Goal: Transaction & Acquisition: Purchase product/service

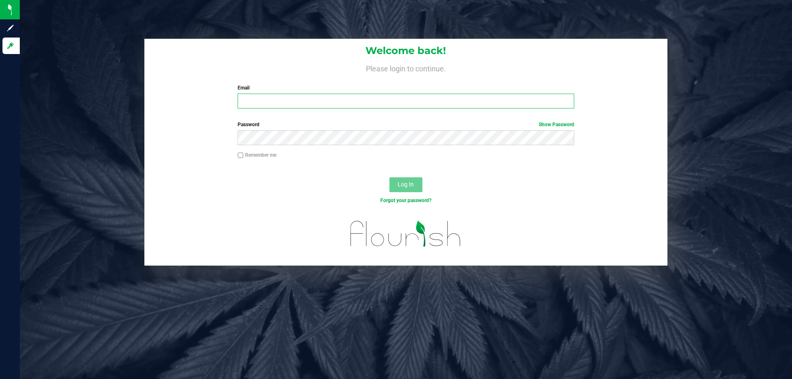
click at [261, 101] on input "Email" at bounding box center [406, 101] width 336 height 15
type input "[EMAIL_ADDRESS][DOMAIN_NAME]"
click at [389, 177] on button "Log In" at bounding box center [405, 184] width 33 height 15
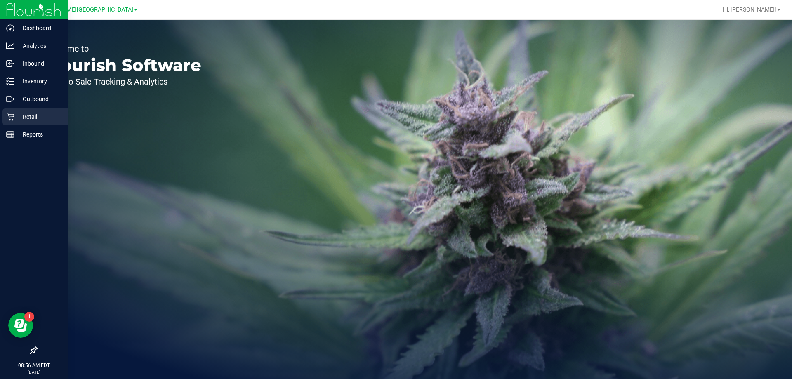
click at [14, 115] on icon at bounding box center [10, 117] width 8 height 8
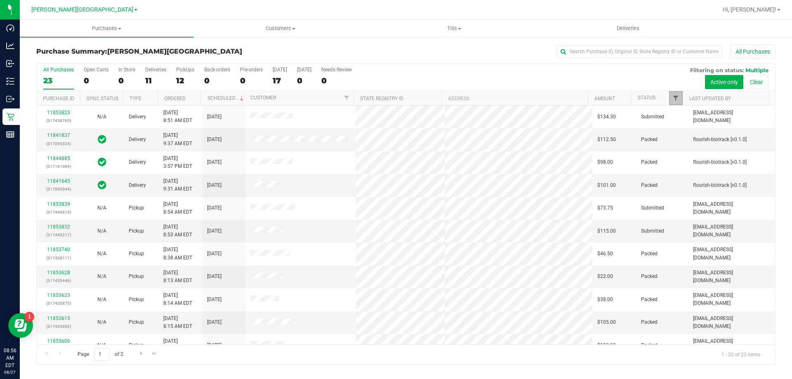
click at [672, 97] on span "Filter" at bounding box center [675, 98] width 7 height 7
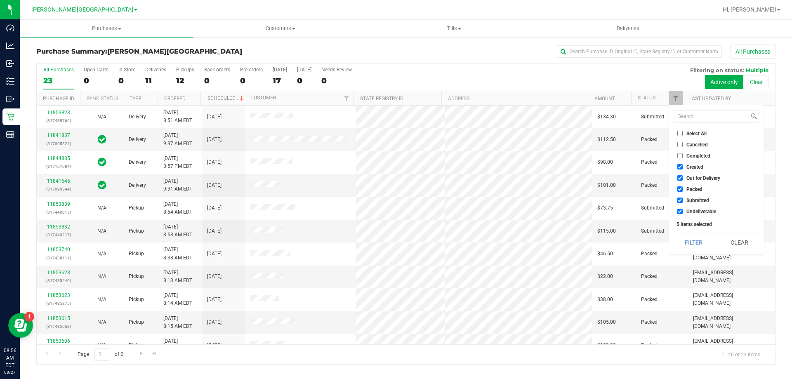
click at [682, 166] on input "Created" at bounding box center [679, 166] width 5 height 5
checkbox input "false"
click at [681, 176] on input "Out for Delivery" at bounding box center [679, 177] width 5 height 5
checkbox input "false"
click at [681, 191] on input "Packed" at bounding box center [679, 188] width 5 height 5
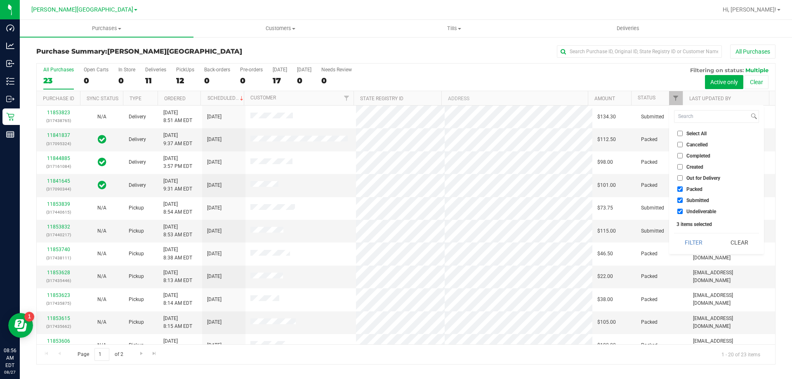
checkbox input "false"
click at [676, 211] on li "Undeliverable" at bounding box center [716, 211] width 85 height 9
click at [681, 213] on input "Undeliverable" at bounding box center [679, 211] width 5 height 5
checkbox input "false"
click at [689, 239] on button "Filter" at bounding box center [694, 242] width 40 height 18
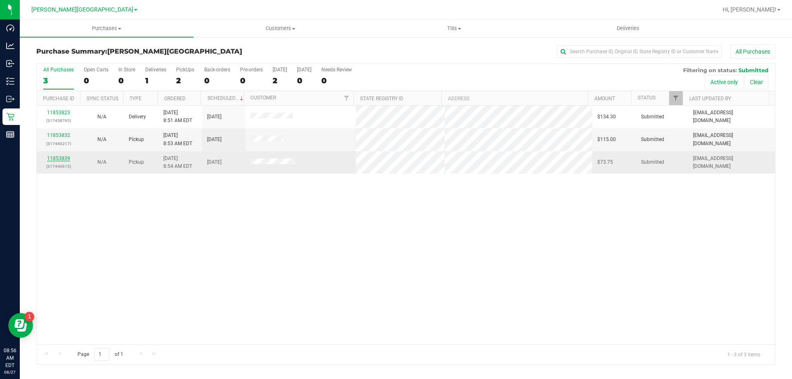
click at [64, 156] on link "11853839" at bounding box center [58, 159] width 23 height 6
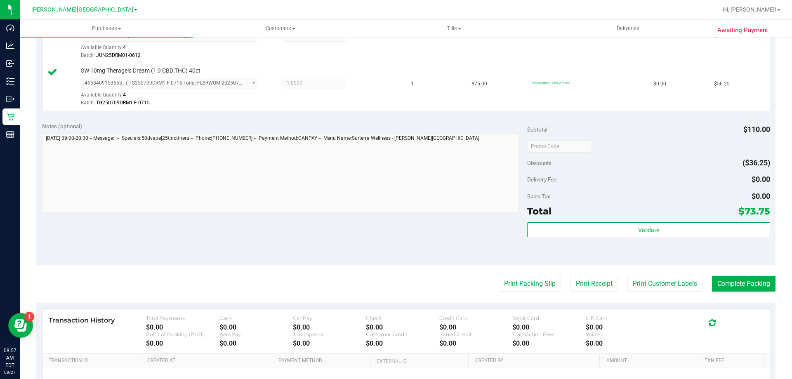
scroll to position [289, 0]
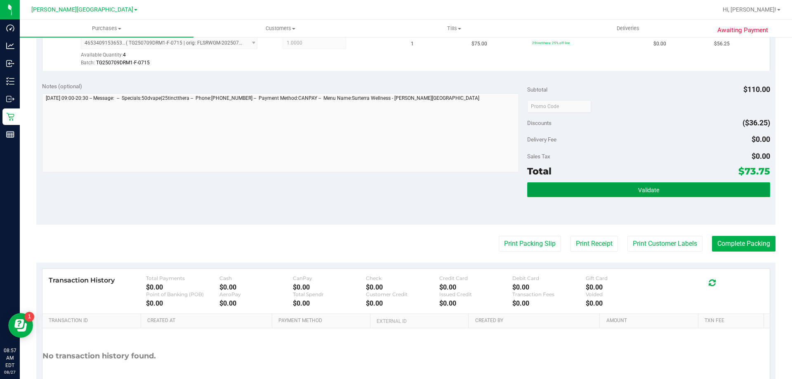
click at [587, 188] on button "Validate" at bounding box center [648, 189] width 243 height 15
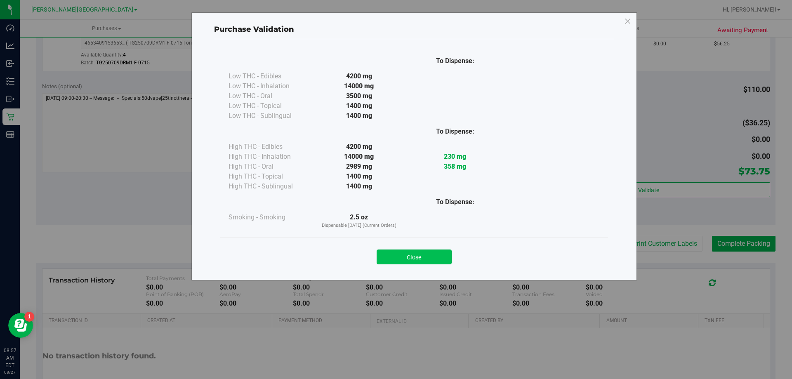
click at [412, 254] on button "Close" at bounding box center [414, 257] width 75 height 15
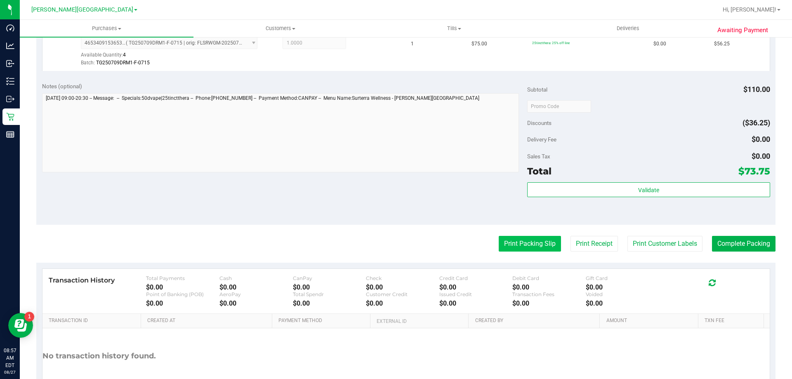
click at [512, 242] on button "Print Packing Slip" at bounding box center [530, 244] width 62 height 16
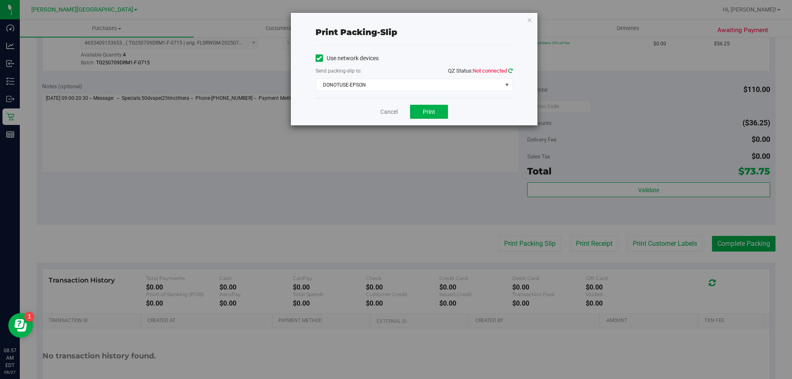
click at [511, 70] on icon at bounding box center [510, 70] width 5 height 5
click at [418, 85] on span "DONOTUSE-EPSON" at bounding box center [409, 85] width 186 height 12
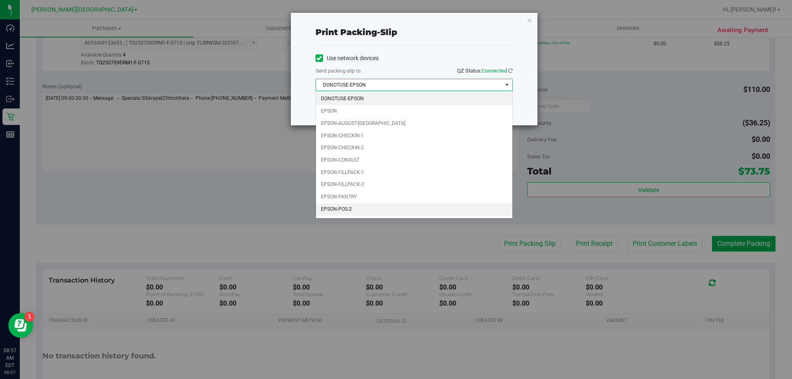
click at [363, 205] on li "EPSON-POS-2" at bounding box center [414, 209] width 196 height 12
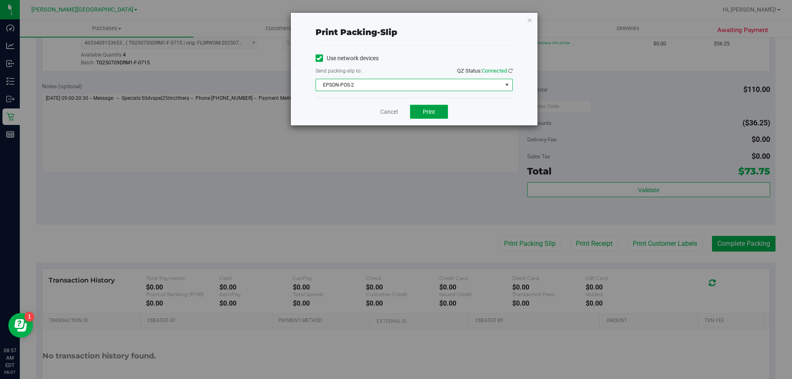
click at [435, 113] on span "Print" at bounding box center [429, 111] width 12 height 7
click at [388, 113] on link "Cancel" at bounding box center [388, 112] width 17 height 9
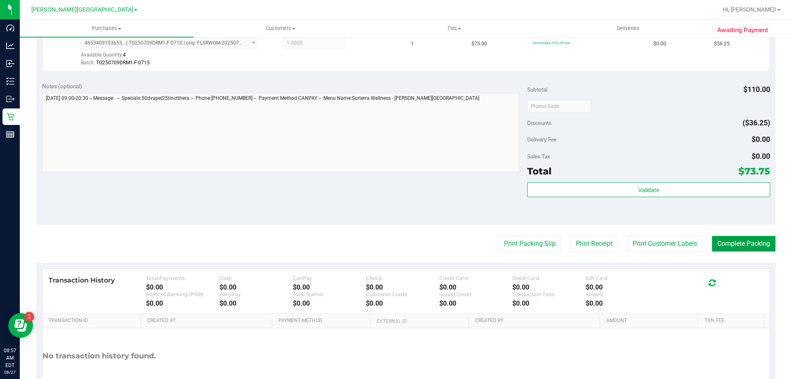
click at [733, 241] on button "Complete Packing" at bounding box center [744, 244] width 64 height 16
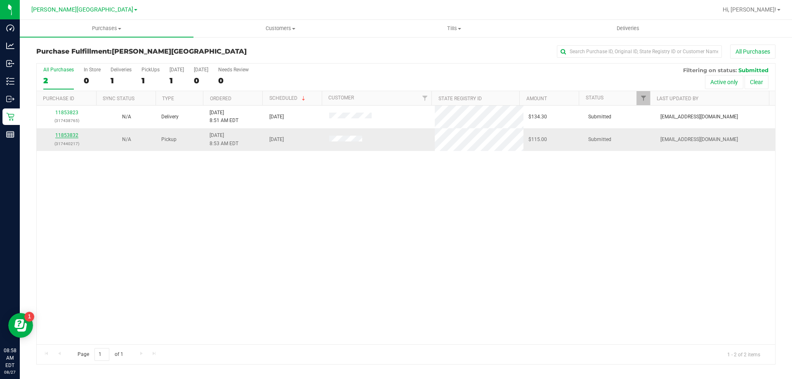
click at [64, 132] on link "11853832" at bounding box center [66, 135] width 23 height 6
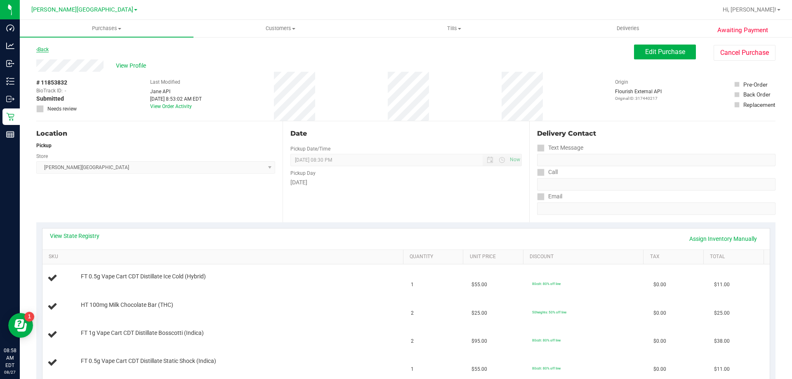
click at [45, 49] on link "Back" at bounding box center [42, 50] width 12 height 6
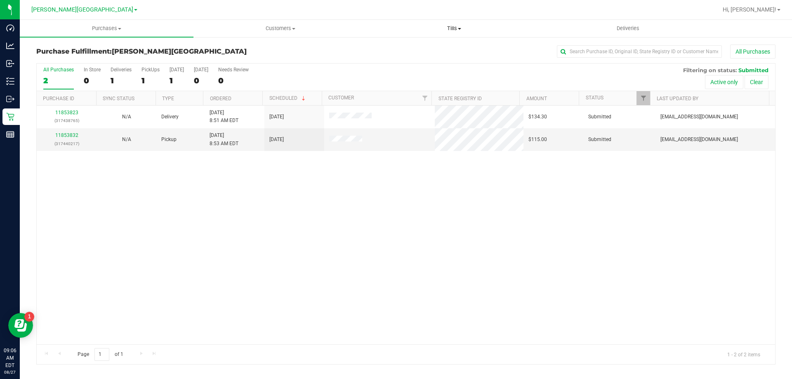
click at [466, 28] on span "Tills" at bounding box center [454, 28] width 173 height 7
click at [417, 49] on span "Manage tills" at bounding box center [395, 49] width 56 height 7
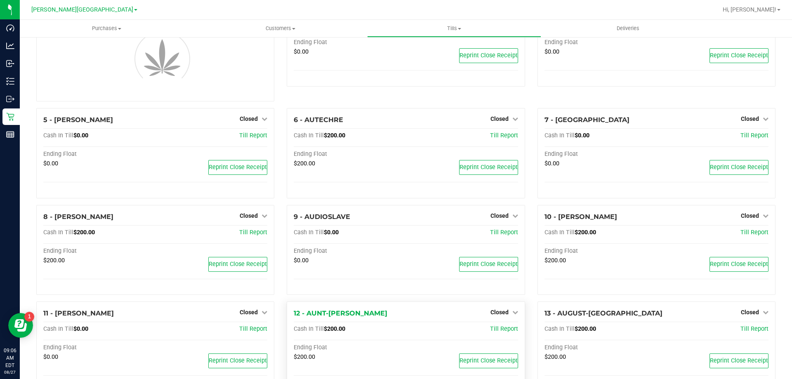
scroll to position [124, 0]
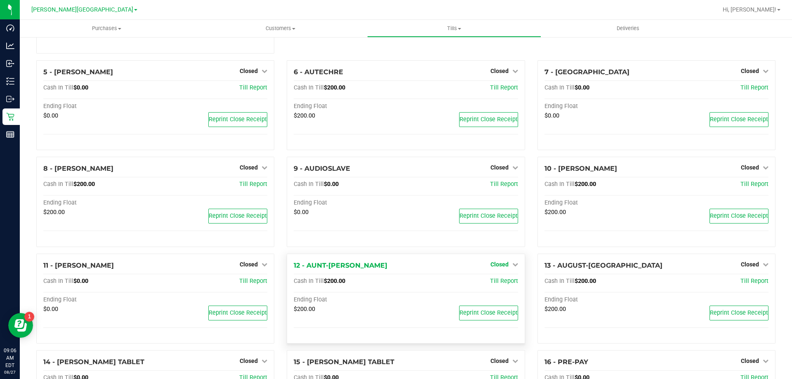
click at [501, 264] on span "Closed" at bounding box center [499, 264] width 18 height 7
click at [491, 277] on div "Open Till" at bounding box center [499, 283] width 62 height 24
click at [491, 283] on link "Open Till" at bounding box center [499, 281] width 22 height 7
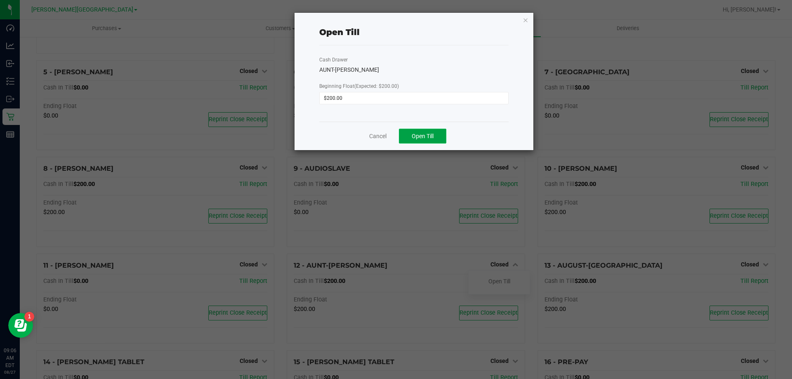
click at [409, 137] on button "Open Till" at bounding box center [422, 136] width 47 height 15
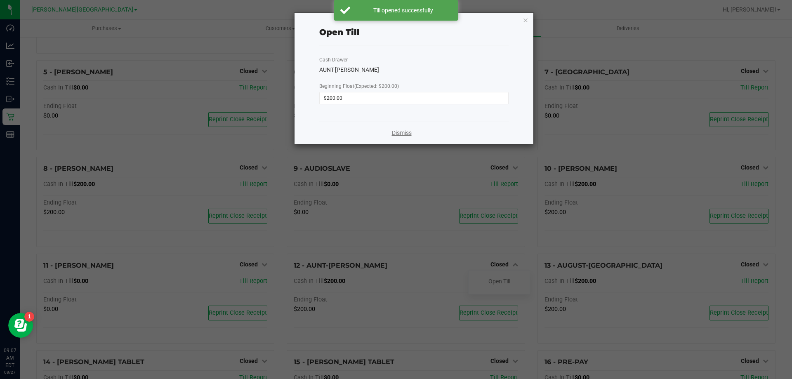
click at [397, 132] on link "Dismiss" at bounding box center [402, 133] width 20 height 9
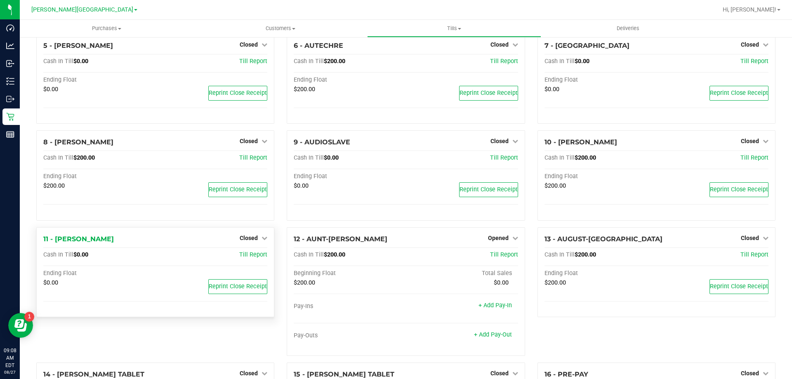
scroll to position [165, 0]
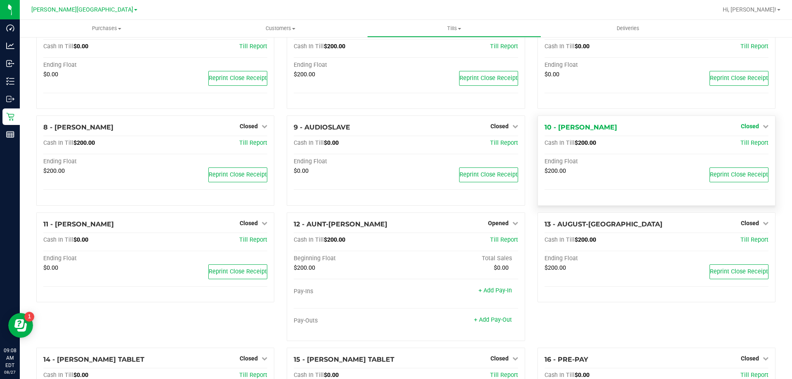
click at [747, 130] on span "Closed" at bounding box center [750, 126] width 18 height 7
click at [740, 143] on link "Open Till" at bounding box center [750, 143] width 22 height 7
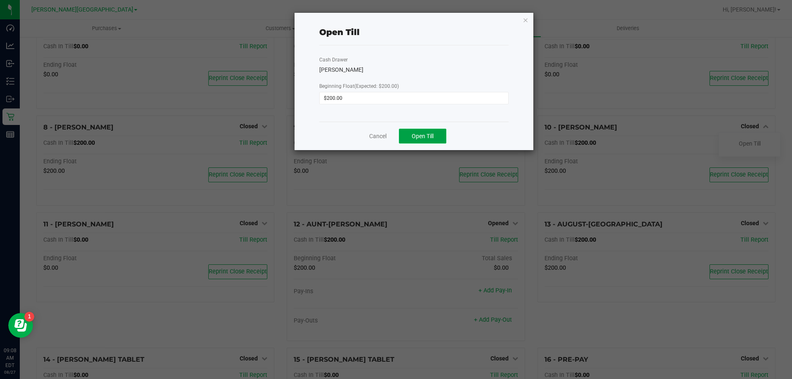
click at [418, 131] on button "Open Till" at bounding box center [422, 136] width 47 height 15
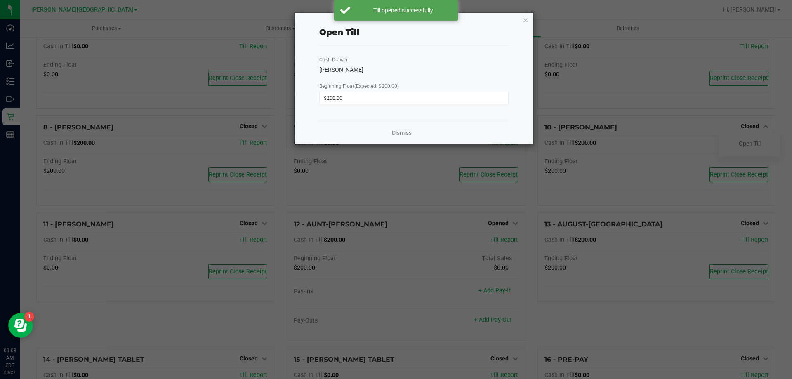
click at [400, 138] on div "Dismiss" at bounding box center [413, 133] width 189 height 22
click at [401, 134] on link "Dismiss" at bounding box center [402, 133] width 20 height 9
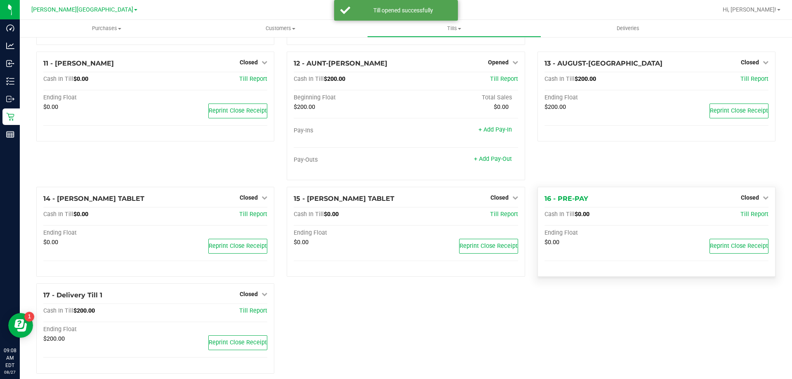
scroll to position [337, 0]
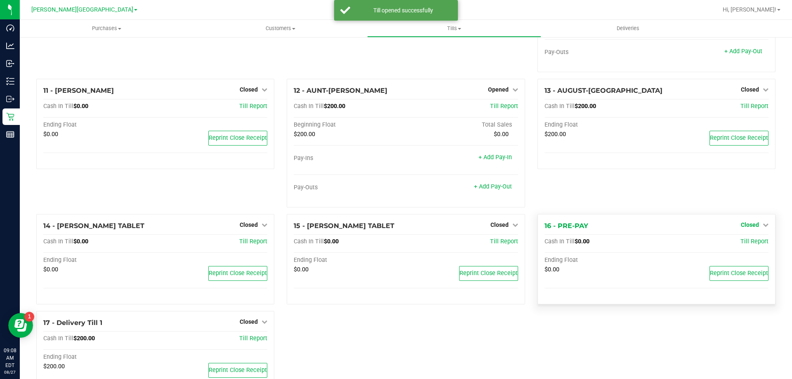
click at [747, 189] on div "13 - AUGUST-ALSINA Closed Open Till Cash In Till $200.00 Till Report Ending Flo…" at bounding box center [656, 146] width 250 height 135
click at [743, 227] on span "Closed" at bounding box center [750, 225] width 18 height 7
click at [731, 239] on div "Open Till" at bounding box center [749, 242] width 61 height 10
click at [739, 241] on link "Open Till" at bounding box center [750, 242] width 22 height 7
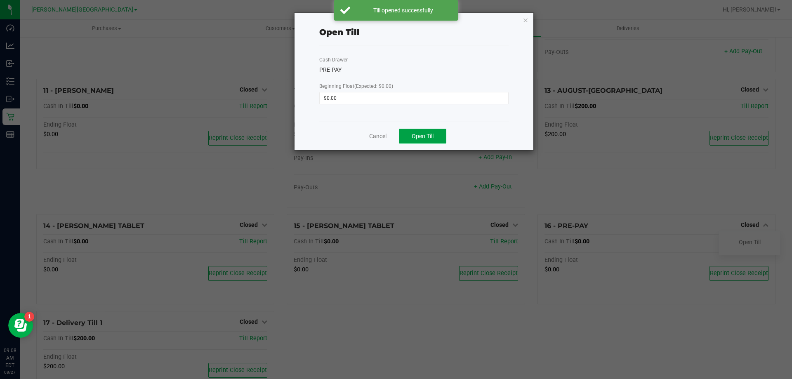
click at [429, 142] on button "Open Till" at bounding box center [422, 136] width 47 height 15
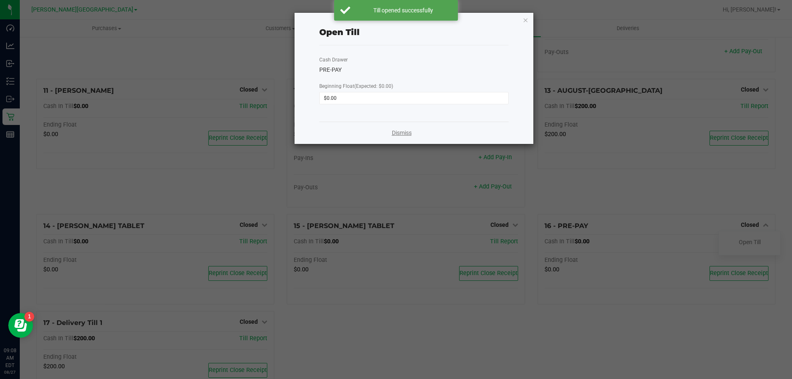
click at [398, 134] on link "Dismiss" at bounding box center [402, 133] width 20 height 9
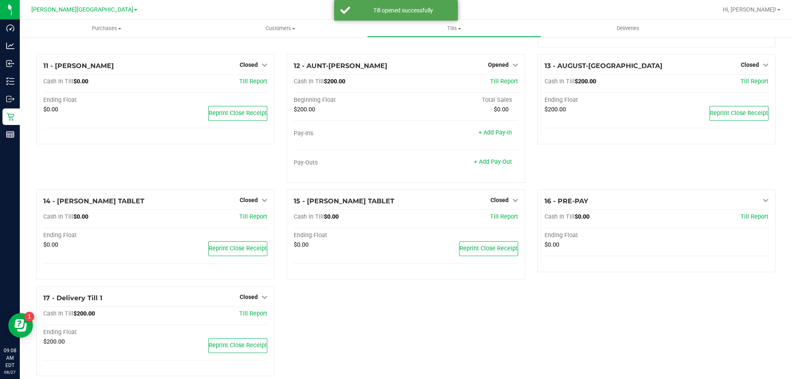
scroll to position [375, 0]
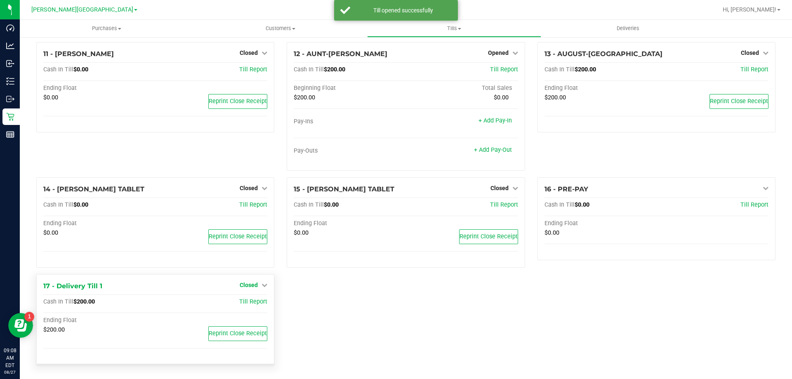
click at [248, 283] on div "1 - Vault - [PERSON_NAME] Springs Count Vault Cash In Vault: $12,155.05 Main: $…" at bounding box center [406, 21] width 752 height 700
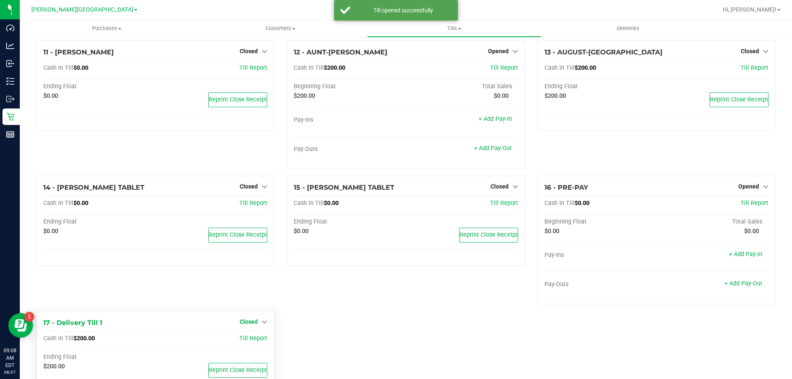
click at [246, 321] on span "Closed" at bounding box center [249, 321] width 18 height 7
click at [248, 337] on link "Open Till" at bounding box center [249, 339] width 22 height 7
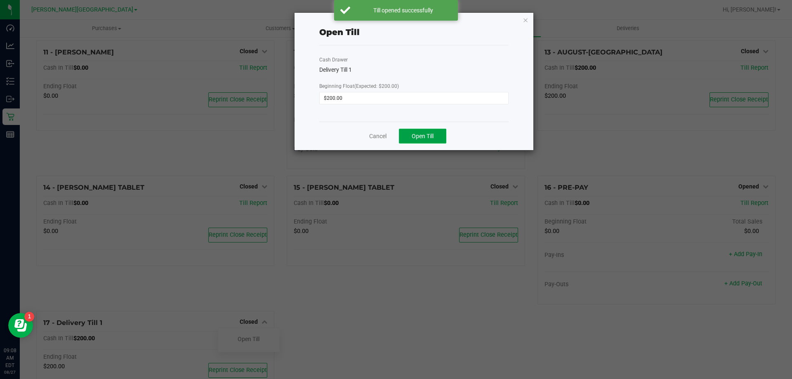
click at [417, 139] on span "Open Till" at bounding box center [423, 136] width 22 height 7
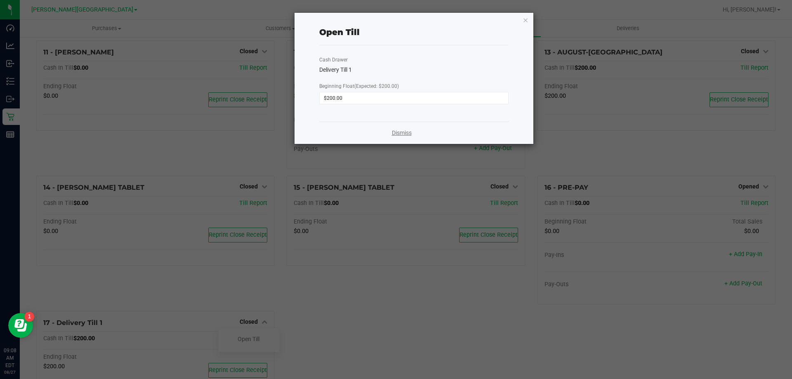
click at [397, 135] on link "Dismiss" at bounding box center [402, 133] width 20 height 9
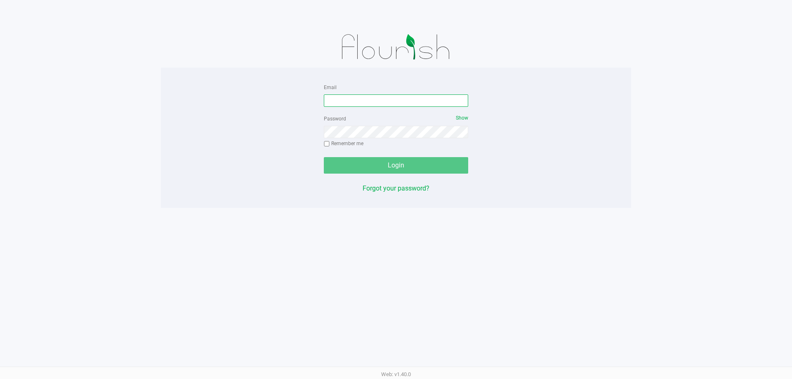
click at [364, 102] on input "Email" at bounding box center [396, 100] width 144 height 12
type input "[EMAIL_ADDRESS][DOMAIN_NAME]"
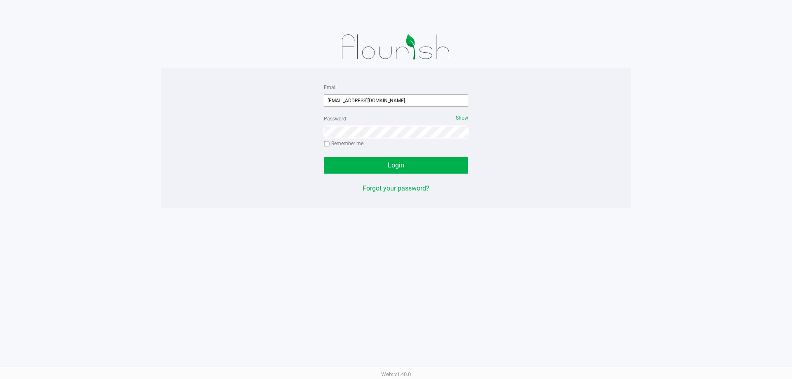
click at [324, 157] on button "Login" at bounding box center [396, 165] width 144 height 16
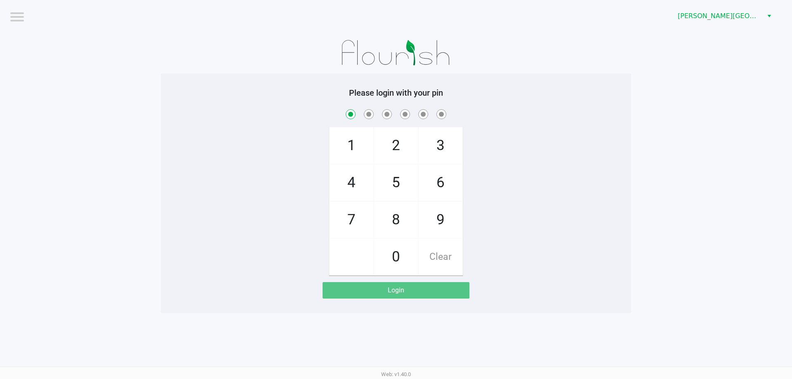
checkbox input "true"
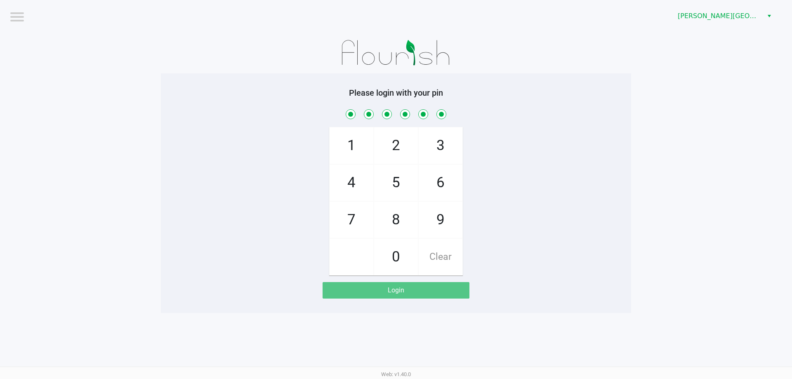
checkbox input "true"
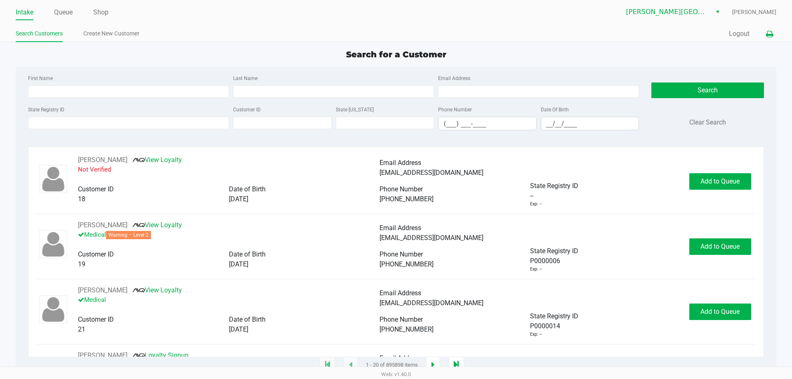
click at [770, 34] on icon at bounding box center [769, 34] width 7 height 6
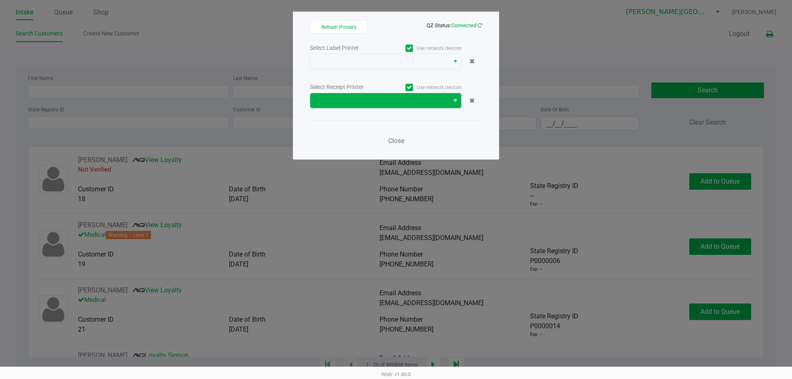
click at [457, 99] on span "Select" at bounding box center [455, 101] width 7 height 10
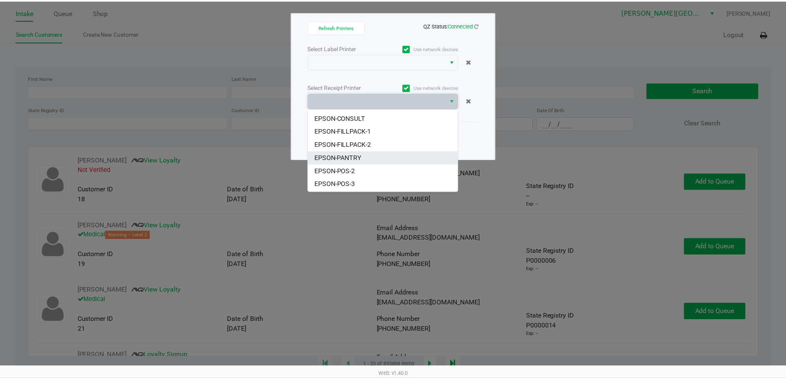
scroll to position [76, 0]
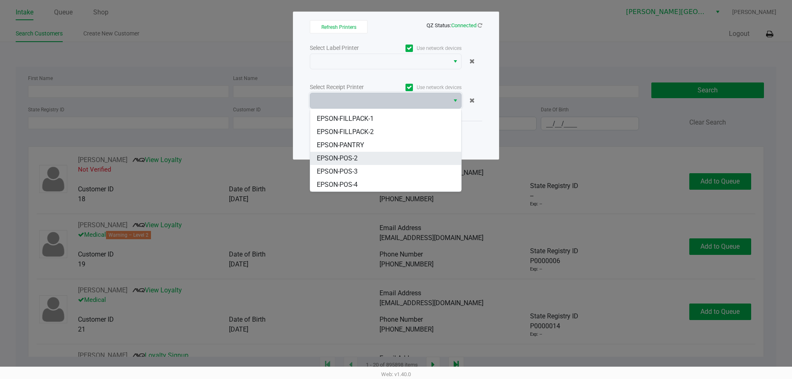
click at [380, 159] on li "EPSON-POS-2" at bounding box center [385, 158] width 151 height 13
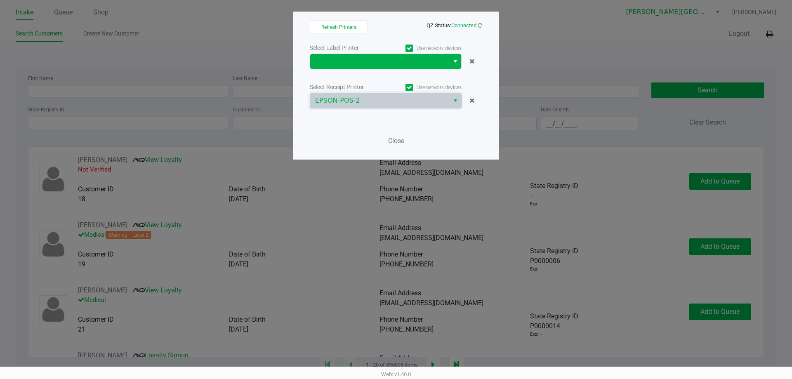
click at [453, 63] on span "Select" at bounding box center [455, 62] width 7 height 10
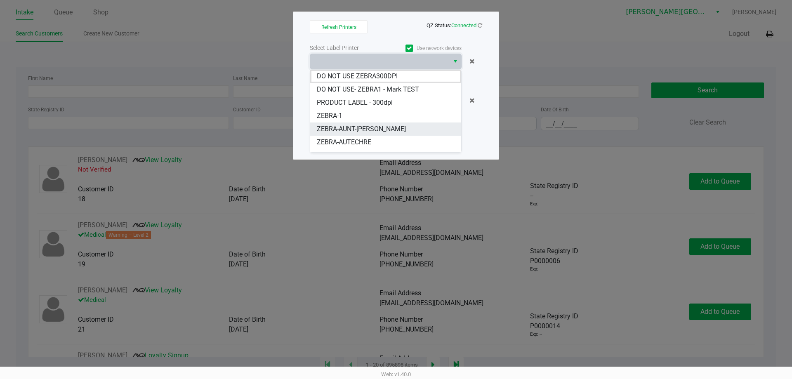
click at [400, 127] on li "ZEBRA-AUNT-SARAH" at bounding box center [385, 129] width 151 height 13
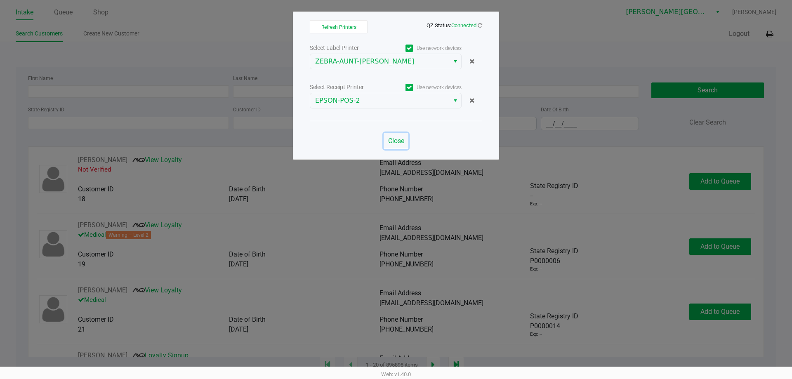
click at [395, 141] on span "Close" at bounding box center [396, 141] width 16 height 8
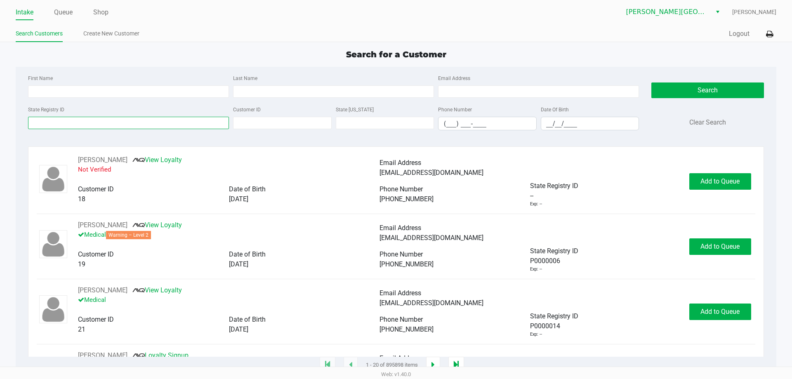
click at [145, 123] on input "State Registry ID" at bounding box center [128, 123] width 201 height 12
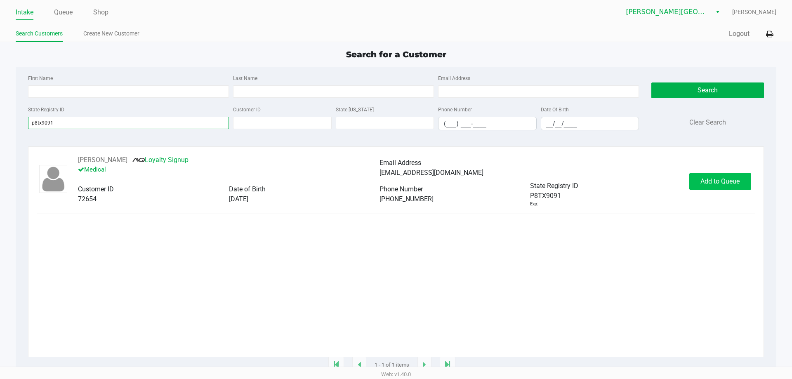
type input "p8tx9091"
click at [702, 184] on span "Add to Queue" at bounding box center [719, 181] width 39 height 8
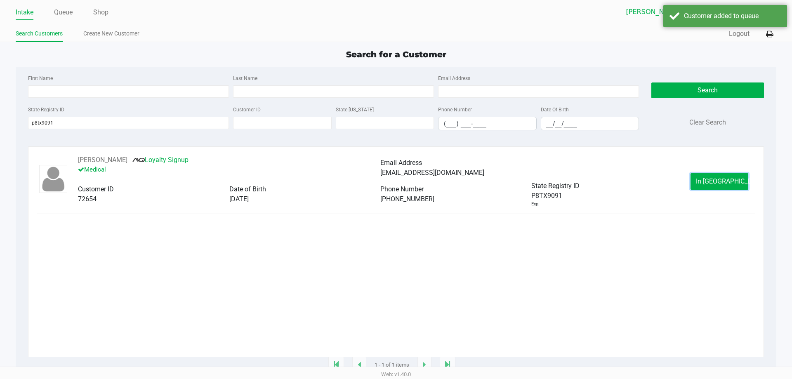
click at [702, 184] on button "In Queue" at bounding box center [719, 181] width 58 height 16
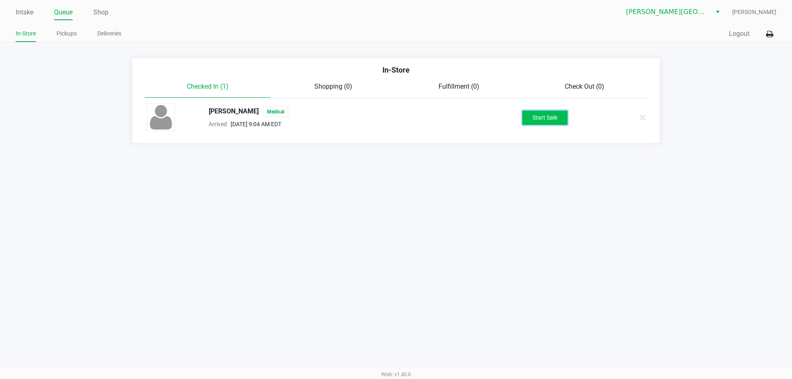
click at [537, 118] on button "Start Sale" at bounding box center [544, 118] width 45 height 14
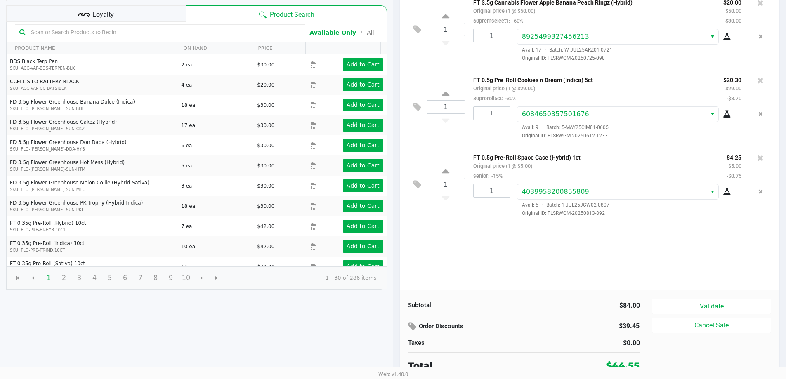
scroll to position [85, 0]
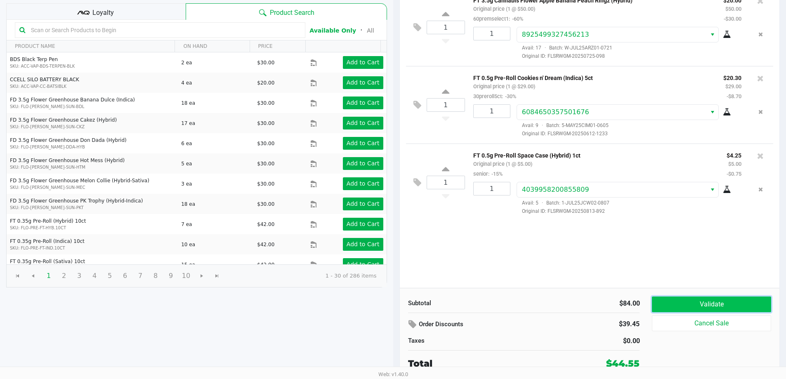
click at [728, 303] on button "Validate" at bounding box center [711, 305] width 119 height 16
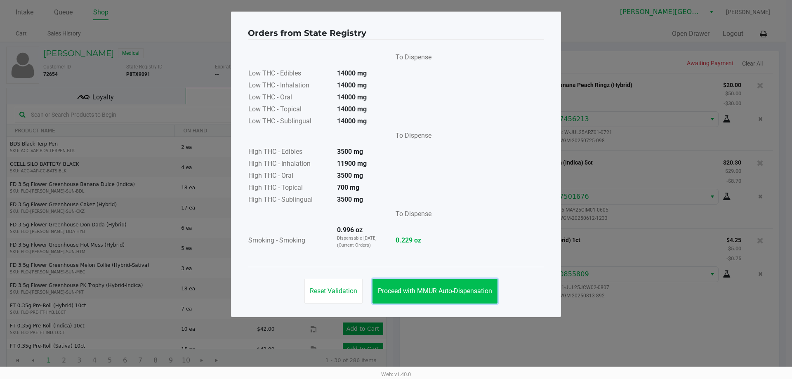
click at [450, 286] on button "Proceed with MMUR Auto-Dispensation" at bounding box center [434, 291] width 125 height 25
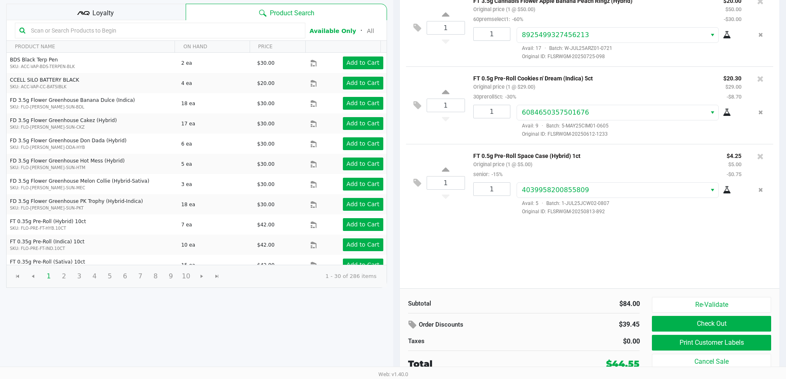
scroll to position [85, 0]
click at [697, 342] on button "Print Customer Labels" at bounding box center [711, 343] width 119 height 16
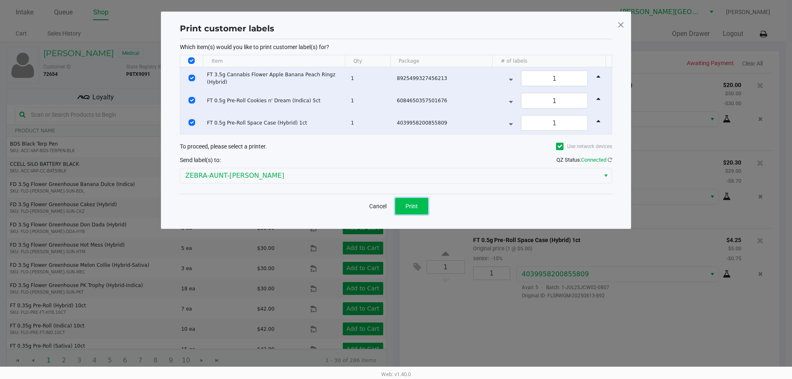
click at [401, 205] on button "Print" at bounding box center [411, 206] width 33 height 16
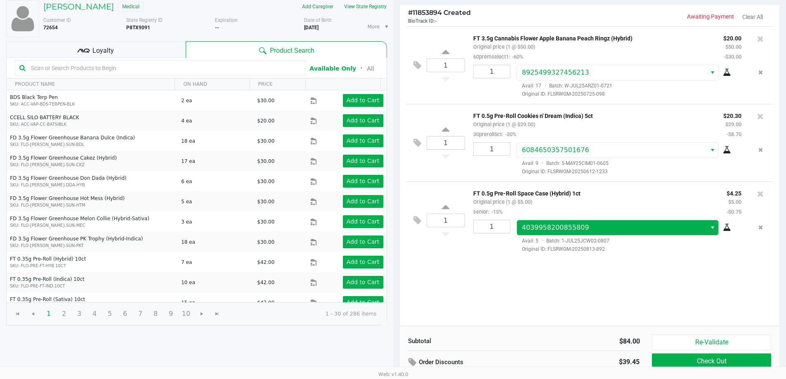
scroll to position [85, 0]
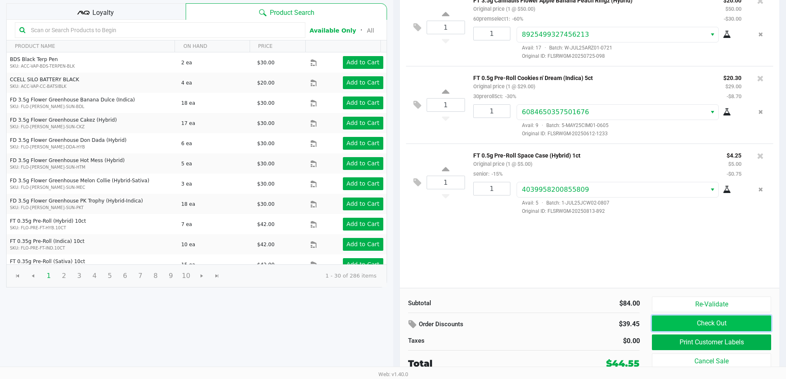
click at [737, 324] on button "Check Out" at bounding box center [711, 324] width 119 height 16
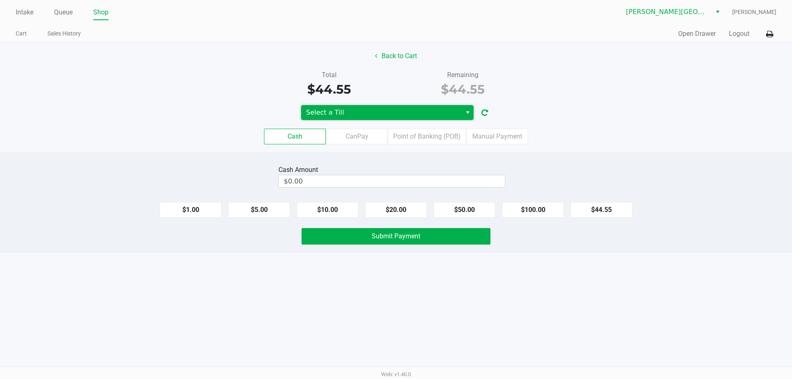
click at [410, 115] on span "Select a Till" at bounding box center [381, 113] width 151 height 10
click at [424, 110] on span "Select a Till" at bounding box center [381, 113] width 151 height 10
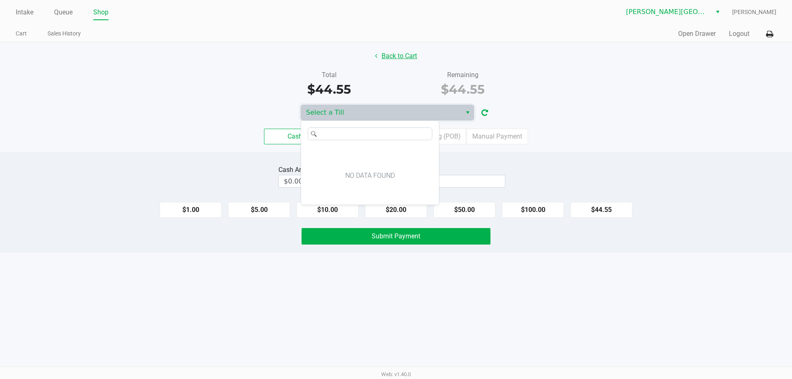
click at [406, 61] on button "Back to Cart" at bounding box center [396, 56] width 53 height 16
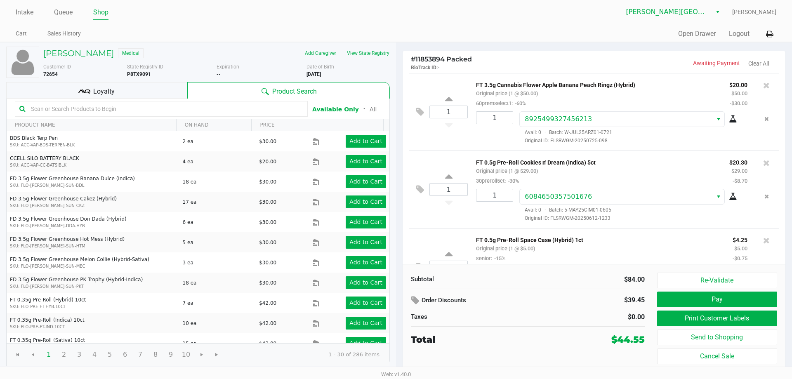
click at [152, 90] on div "Loyalty" at bounding box center [96, 90] width 181 height 16
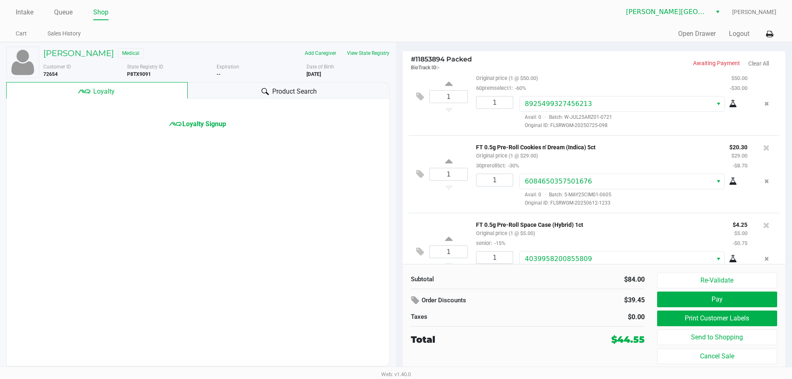
scroll to position [43, 0]
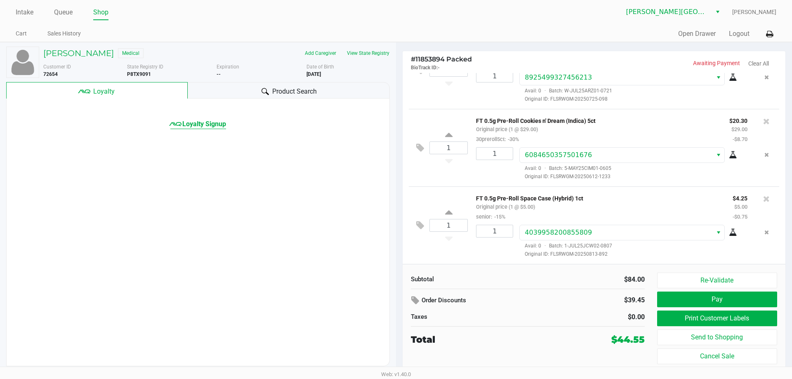
click at [195, 123] on span "Loyalty Signup" at bounding box center [204, 124] width 44 height 10
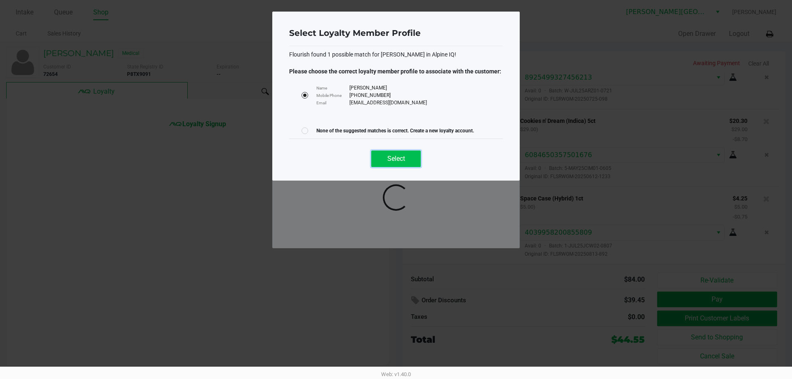
click at [389, 157] on span "Select" at bounding box center [396, 159] width 18 height 8
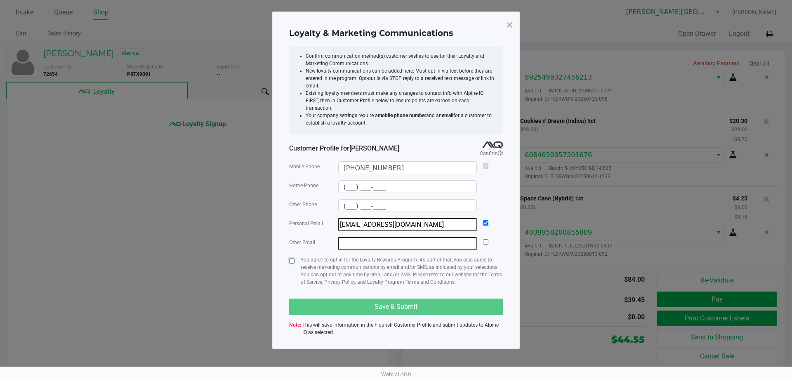
click at [289, 258] on input "checkbox" at bounding box center [291, 260] width 5 height 5
checkbox input "true"
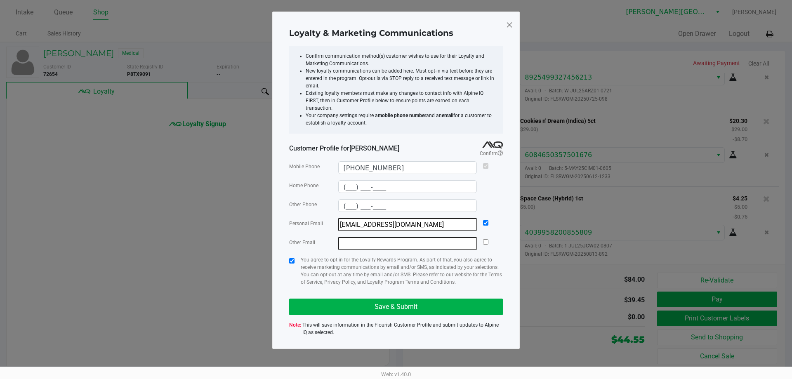
click at [345, 310] on div "Mobile Phone (610) 247-1061 Home Phone (___) ___-____ Other Phone (___) ___-___…" at bounding box center [396, 248] width 214 height 183
click at [347, 307] on button "Save & Submit" at bounding box center [396, 307] width 214 height 16
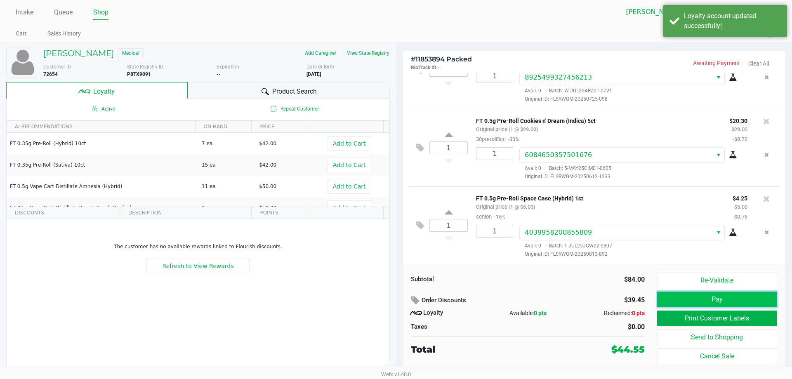
click at [686, 304] on button "Pay" at bounding box center [717, 300] width 120 height 16
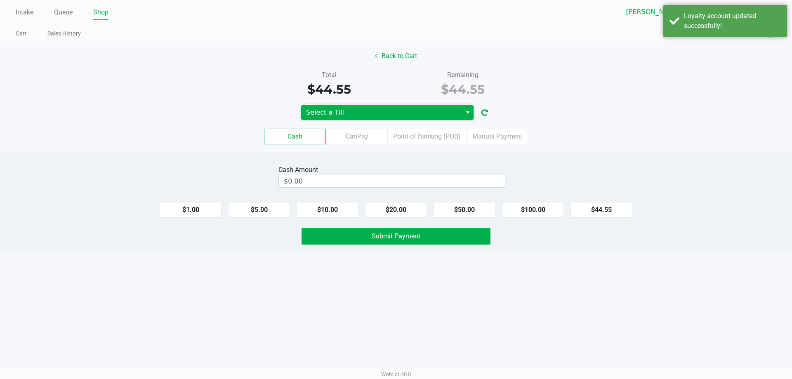
click at [422, 115] on span "Select a Till" at bounding box center [381, 113] width 151 height 10
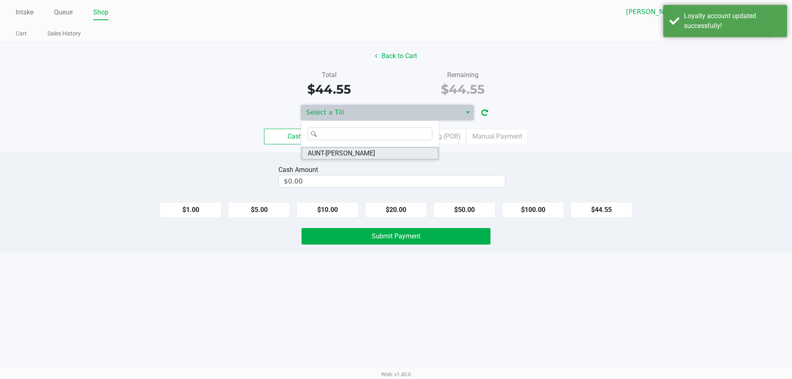
click at [379, 152] on li "AUNT-[PERSON_NAME]" at bounding box center [370, 153] width 138 height 13
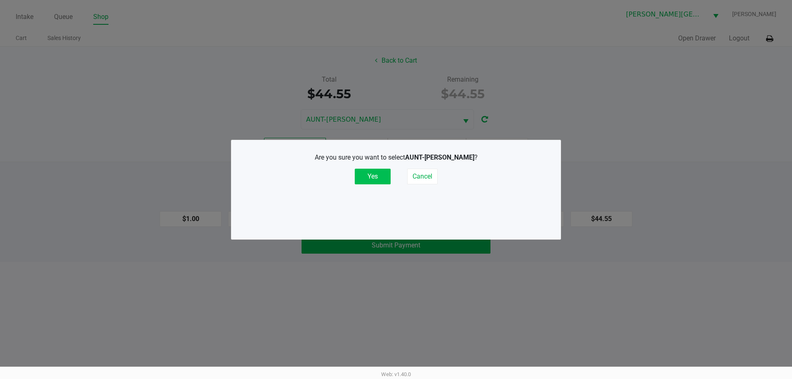
click at [385, 179] on button "Yes" at bounding box center [373, 177] width 36 height 16
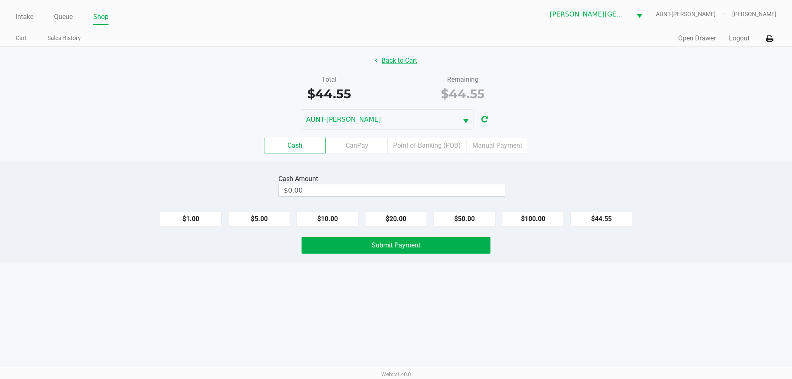
click at [413, 58] on button "Back to Cart" at bounding box center [396, 61] width 53 height 16
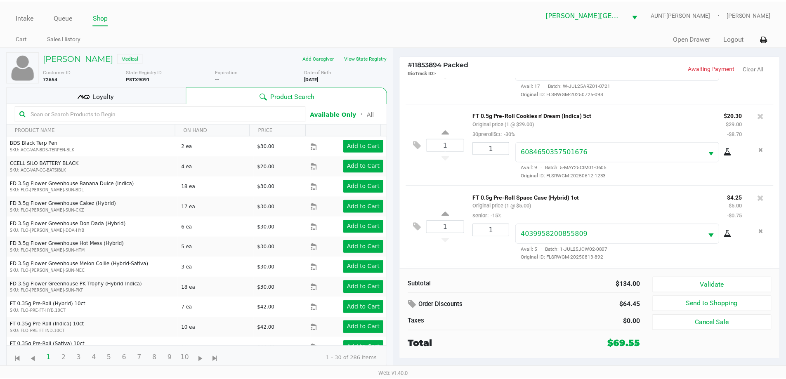
scroll to position [139, 0]
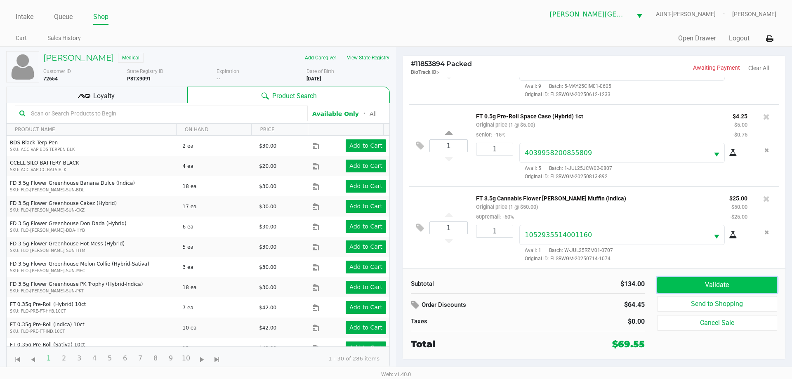
click at [721, 278] on button "Validate" at bounding box center [717, 285] width 120 height 16
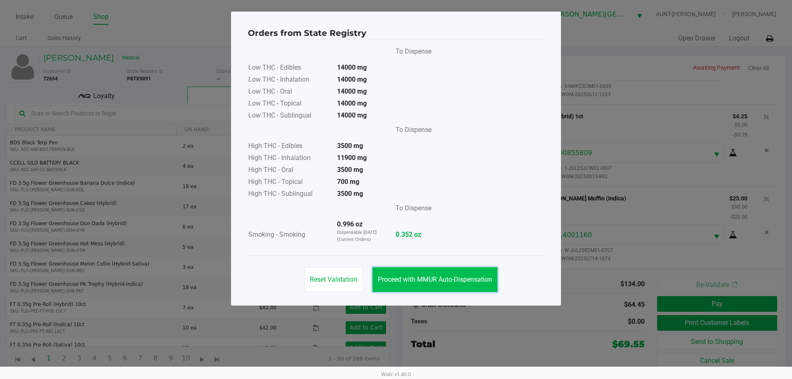
click at [460, 282] on span "Proceed with MMUR Auto-Dispensation" at bounding box center [435, 280] width 114 height 8
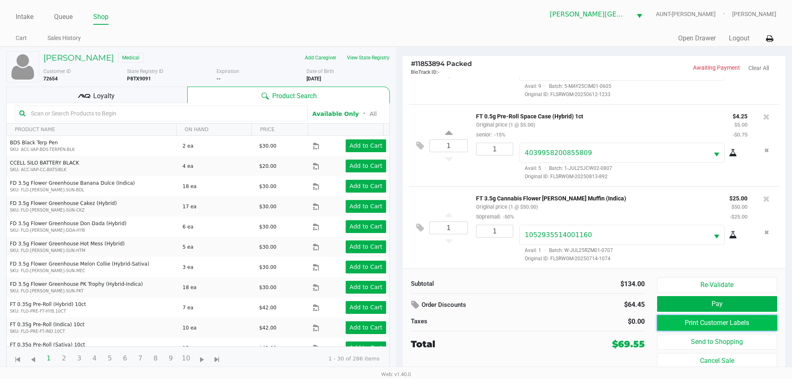
click at [689, 323] on button "Print Customer Labels" at bounding box center [717, 323] width 120 height 16
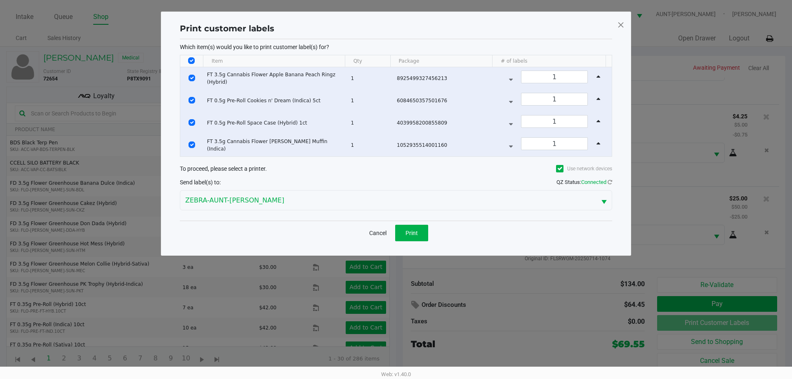
click at [189, 59] on input "Select All Rows" at bounding box center [191, 60] width 7 height 7
checkbox input "false"
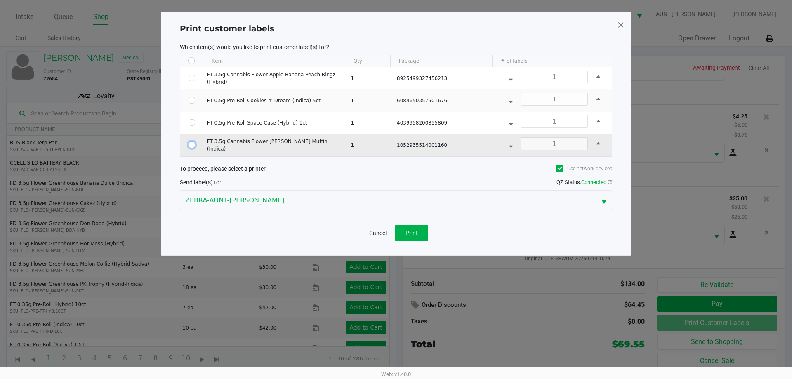
click at [191, 146] on input "Select Row" at bounding box center [192, 144] width 7 height 7
checkbox input "true"
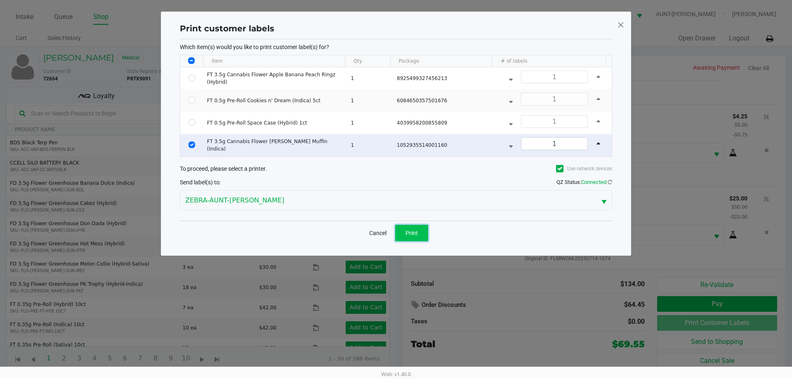
click at [412, 235] on span "Print" at bounding box center [411, 233] width 12 height 7
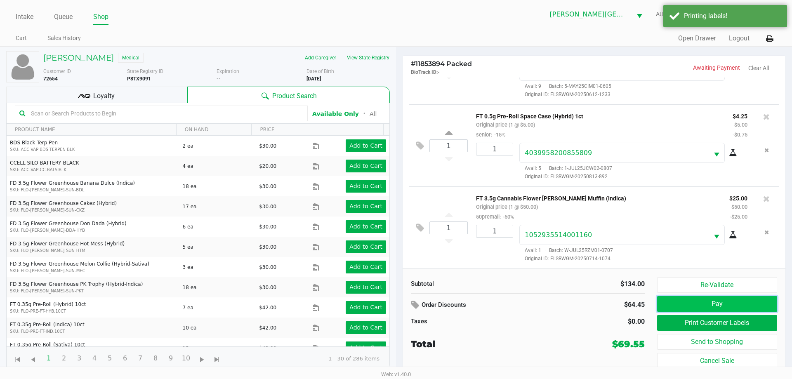
click at [749, 307] on button "Pay" at bounding box center [717, 304] width 120 height 16
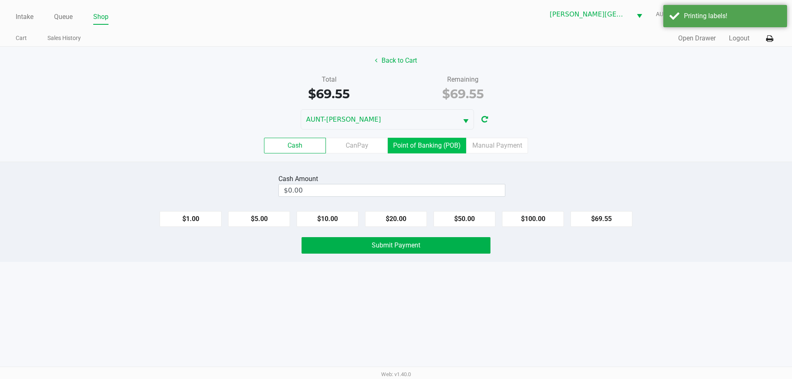
click at [445, 141] on label "Point of Banking (POB)" at bounding box center [427, 146] width 78 height 16
click at [0, 0] on 7 "Point of Banking (POB)" at bounding box center [0, 0] width 0 height 0
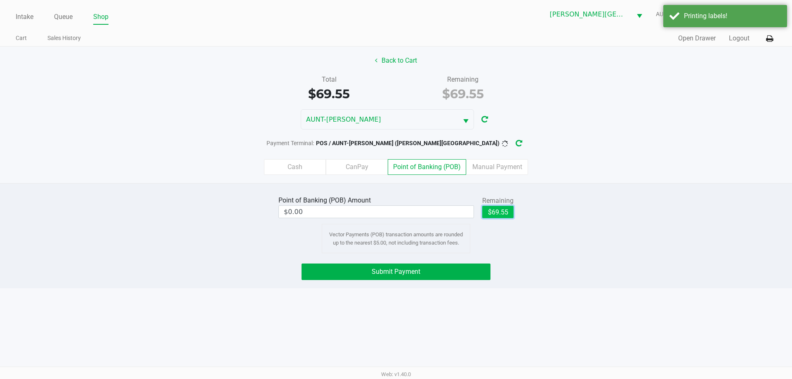
click at [513, 214] on button "$69.55" at bounding box center [497, 212] width 31 height 12
type input "$69.55"
click at [445, 271] on button "Submit Payment" at bounding box center [396, 272] width 189 height 16
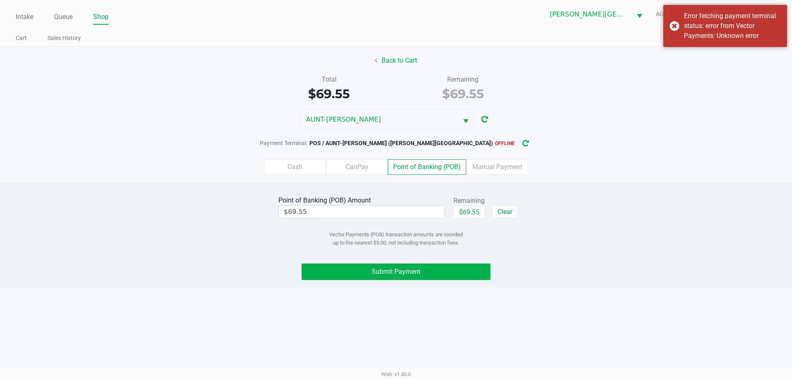
click at [521, 144] on icon "button" at bounding box center [525, 143] width 8 height 7
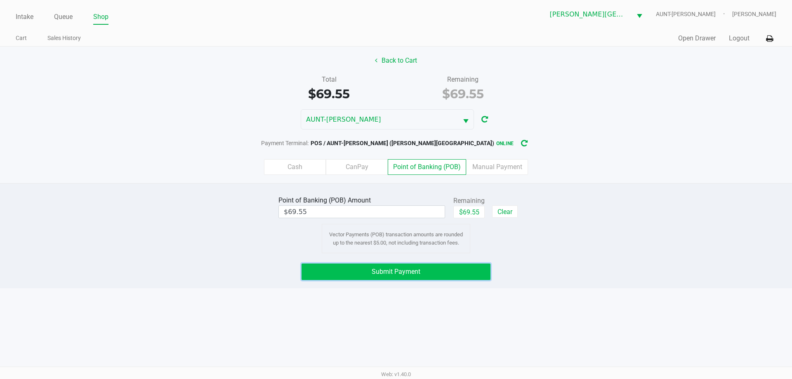
click at [460, 272] on button "Submit Payment" at bounding box center [396, 272] width 189 height 16
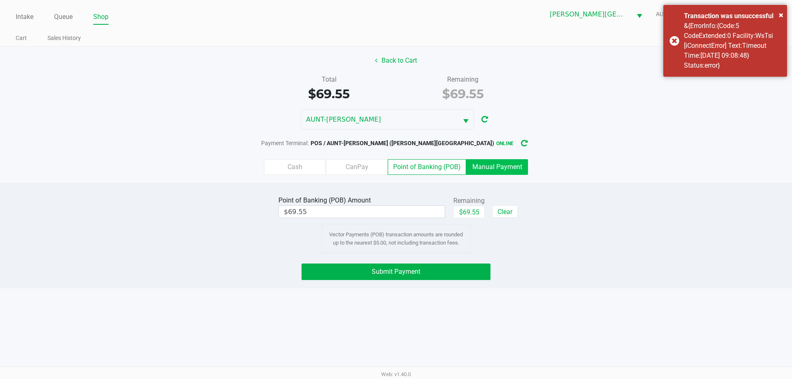
click at [499, 167] on label "Manual Payment" at bounding box center [497, 167] width 62 height 16
click at [0, 0] on 8 "Manual Payment" at bounding box center [0, 0] width 0 height 0
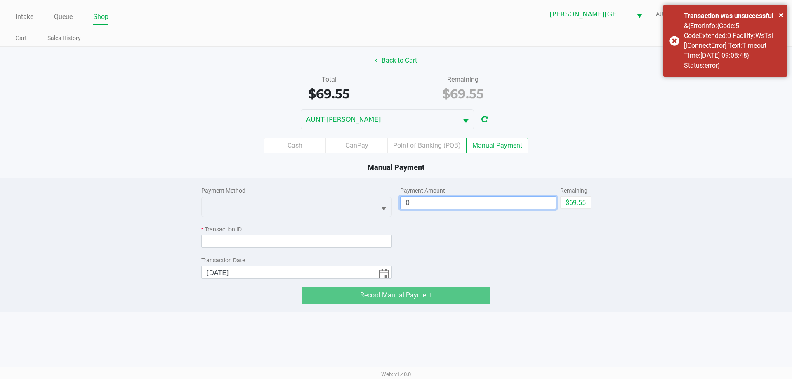
click at [490, 199] on input "0" at bounding box center [478, 203] width 155 height 12
click at [575, 204] on button "$69.55" at bounding box center [575, 202] width 31 height 12
type input "$69.55"
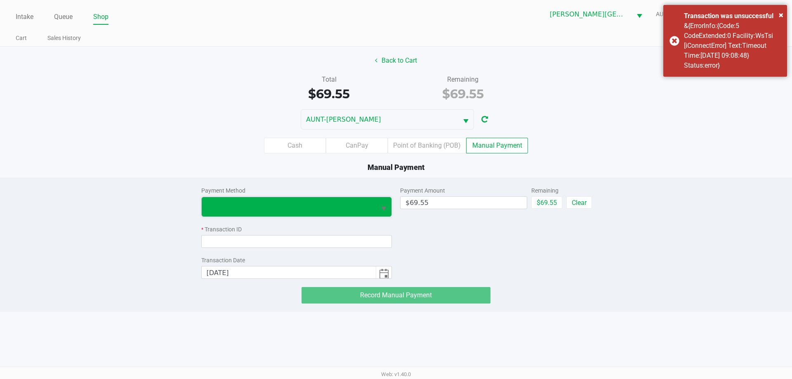
click at [349, 212] on span at bounding box center [289, 206] width 174 height 19
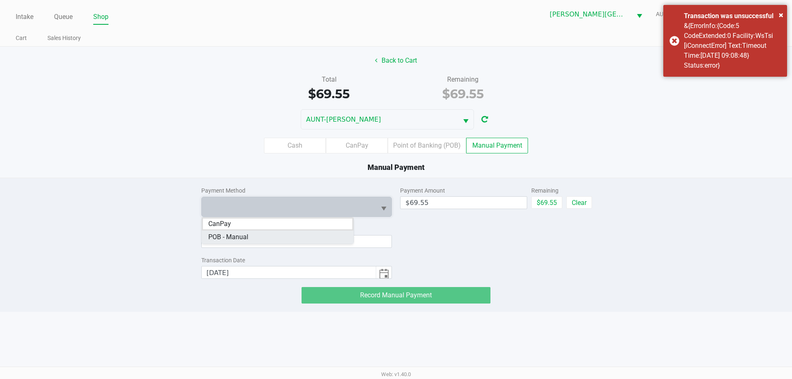
click at [318, 241] on Manual "POB - Manual" at bounding box center [278, 237] width 152 height 13
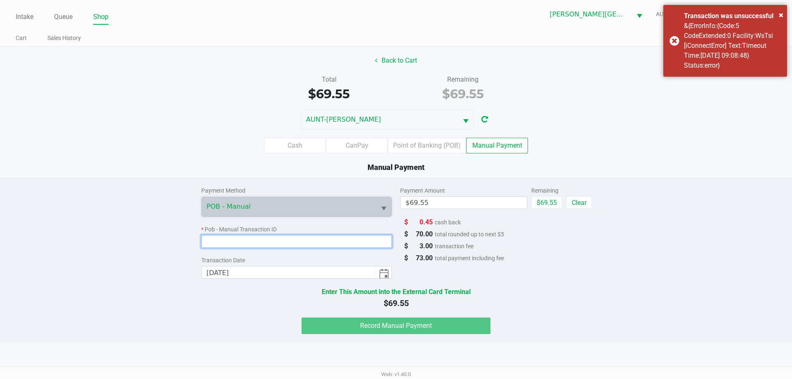
click at [317, 241] on input at bounding box center [296, 241] width 191 height 13
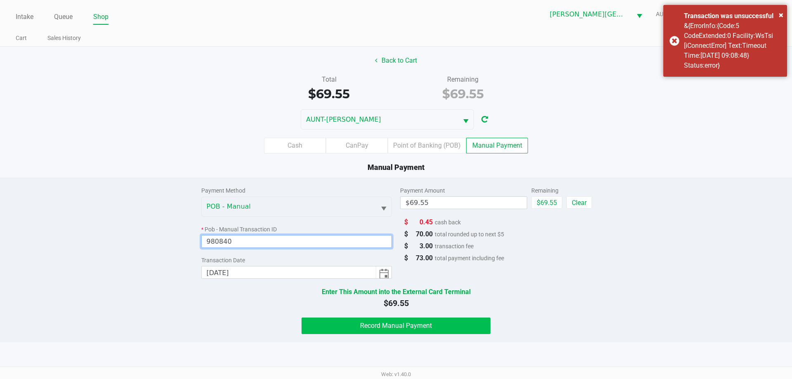
type input "980840"
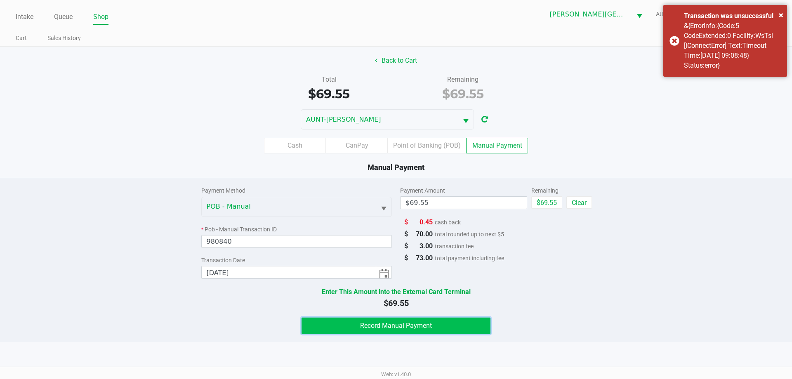
click at [392, 326] on span "Record Manual Payment" at bounding box center [396, 326] width 72 height 8
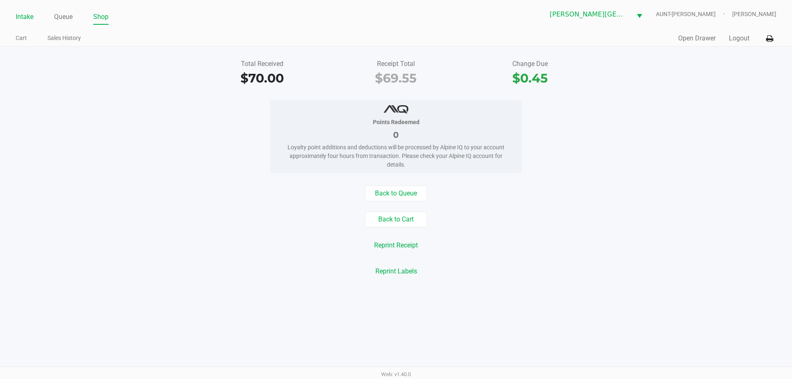
click at [23, 20] on link "Intake" at bounding box center [25, 17] width 18 height 12
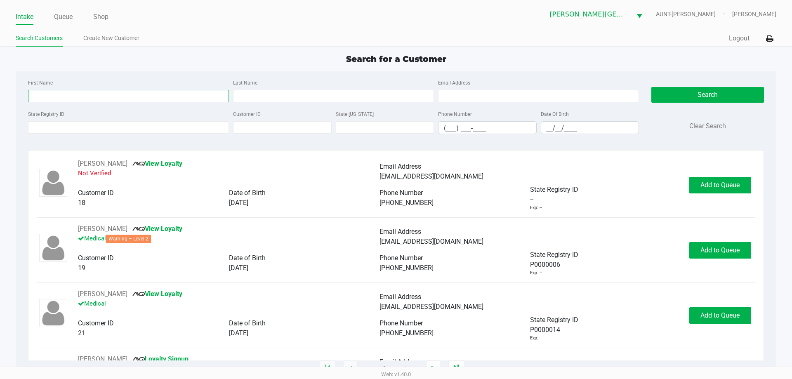
click at [71, 102] on input "First Name" at bounding box center [128, 96] width 201 height 12
type input "kevin"
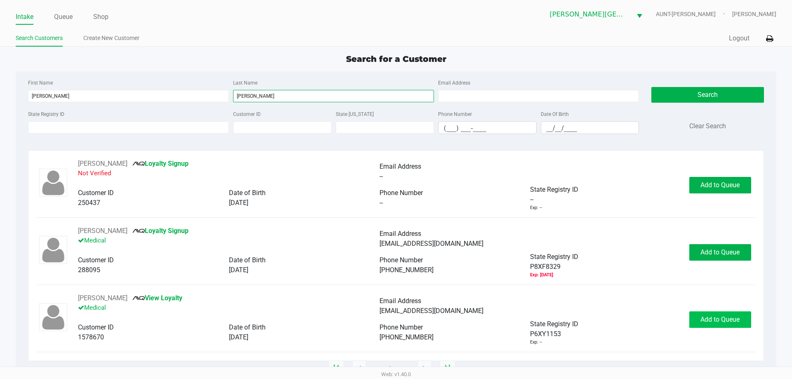
type input "schwartz"
click at [721, 314] on button "Add to Queue" at bounding box center [720, 319] width 62 height 16
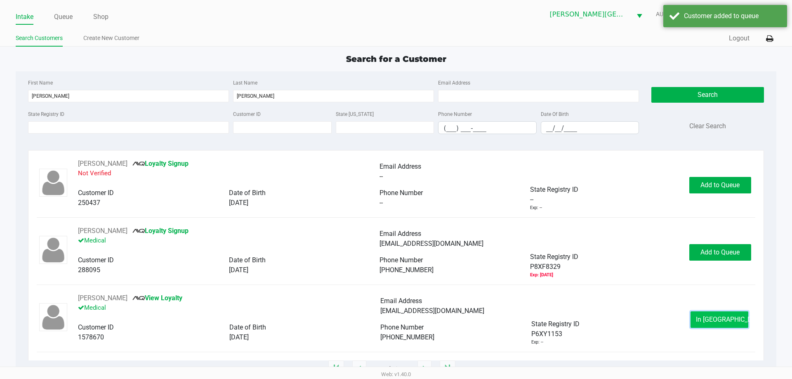
click at [723, 317] on span "In Queue" at bounding box center [730, 320] width 69 height 8
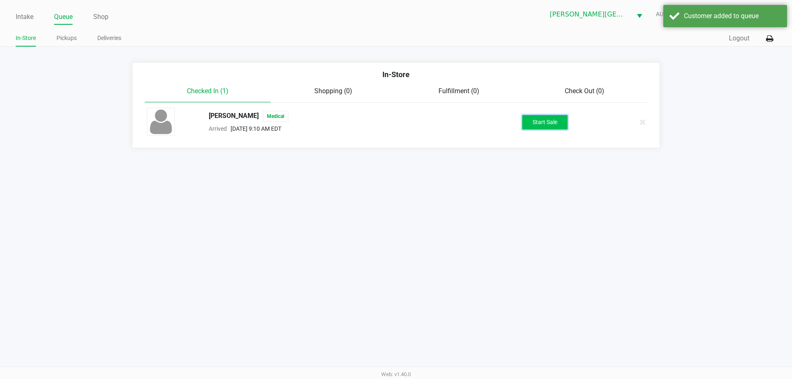
click at [557, 123] on button "Start Sale" at bounding box center [544, 122] width 45 height 14
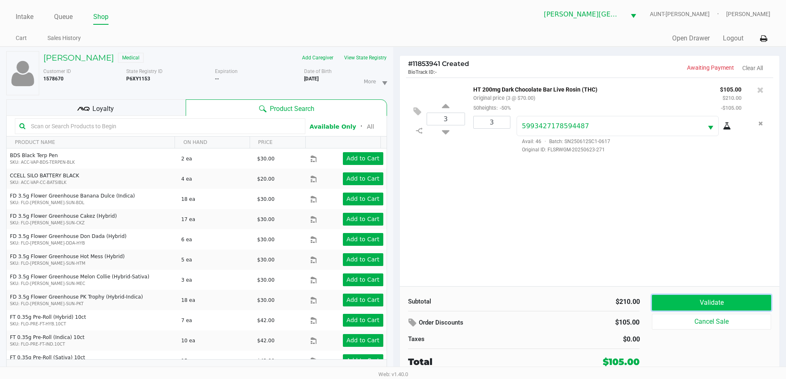
click at [685, 301] on button "Validate" at bounding box center [711, 303] width 119 height 16
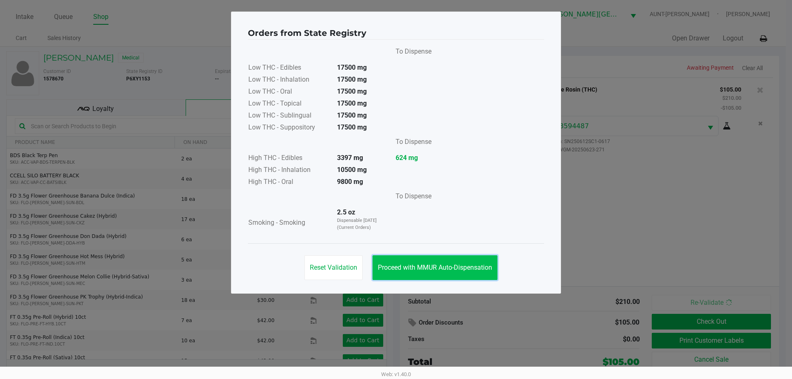
click at [448, 266] on span "Proceed with MMUR Auto-Dispensation" at bounding box center [435, 268] width 114 height 8
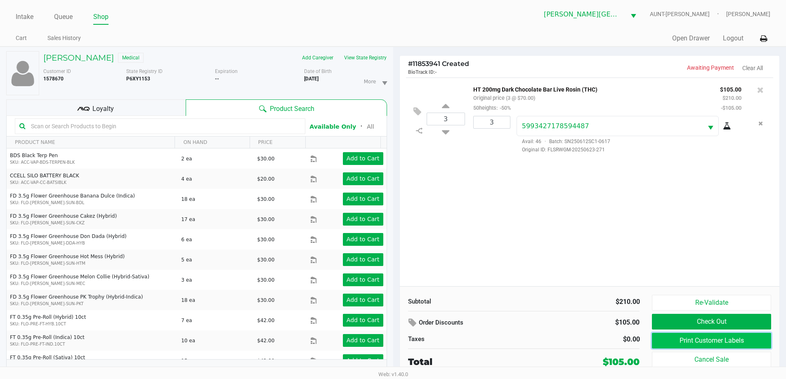
click at [678, 342] on button "Print Customer Labels" at bounding box center [711, 341] width 119 height 16
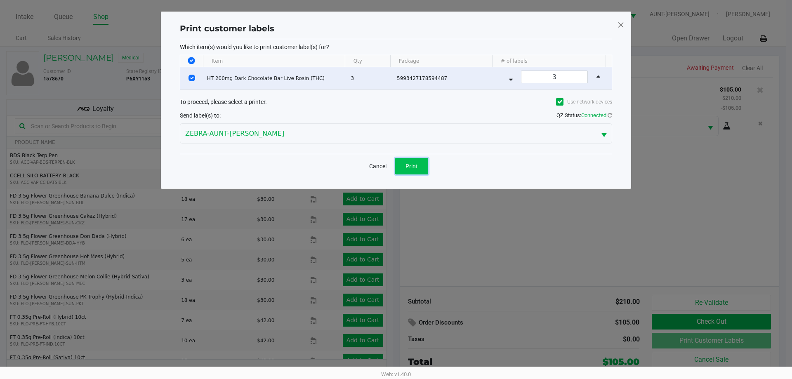
click at [411, 161] on button "Print" at bounding box center [411, 166] width 33 height 16
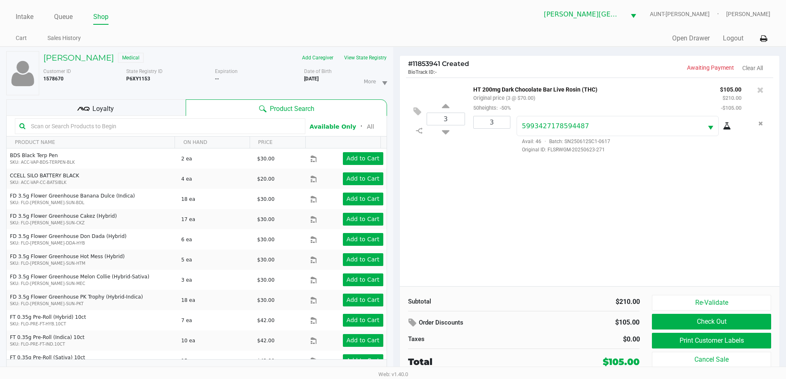
click at [744, 312] on div "Re-Validate Check Out Print Customer Labels Cancel Sale" at bounding box center [714, 332] width 125 height 74
click at [744, 320] on button "Check Out" at bounding box center [711, 322] width 119 height 16
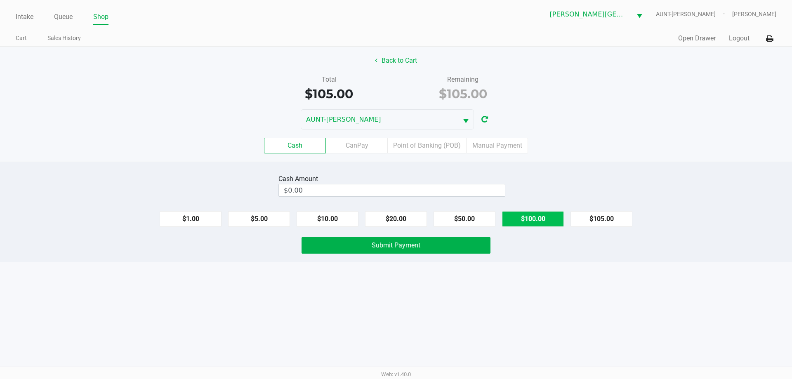
click at [544, 222] on button "$100.00" at bounding box center [533, 219] width 62 height 16
type input "$200.00"
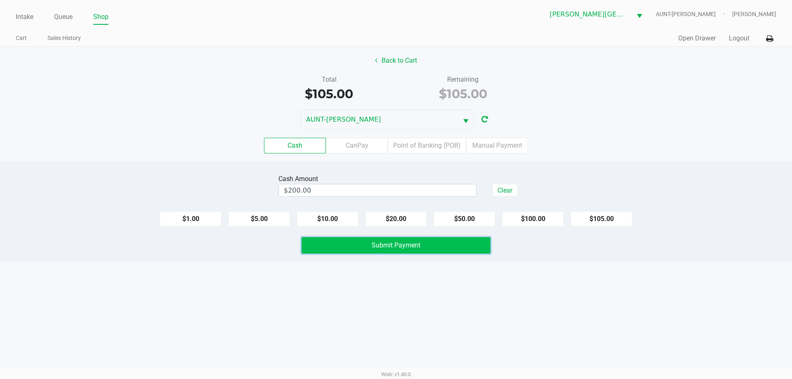
click at [440, 249] on button "Submit Payment" at bounding box center [396, 245] width 189 height 16
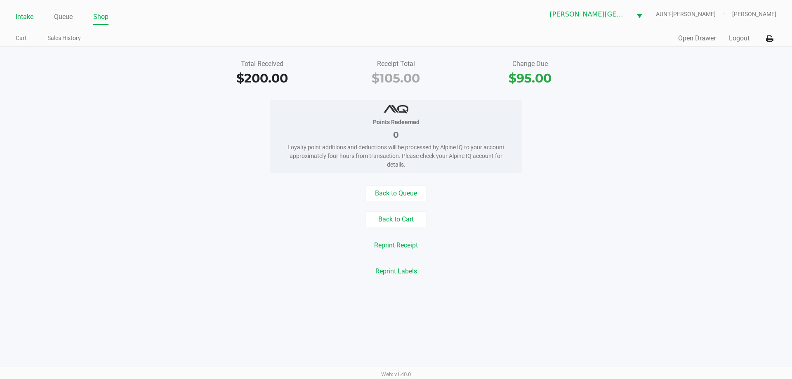
click at [20, 14] on link "Intake" at bounding box center [25, 17] width 18 height 12
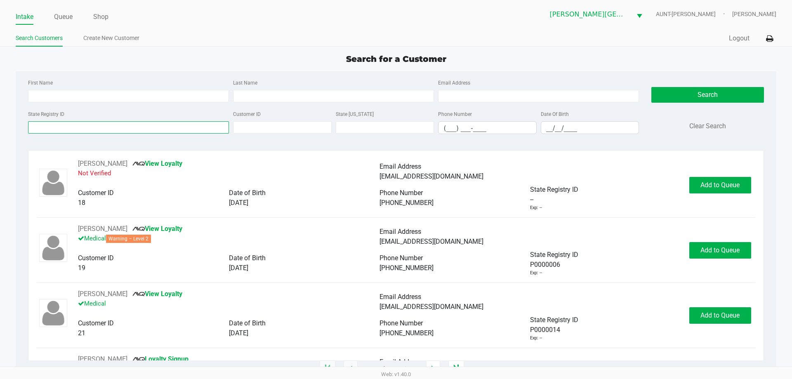
click at [96, 129] on input "State Registry ID" at bounding box center [128, 127] width 201 height 12
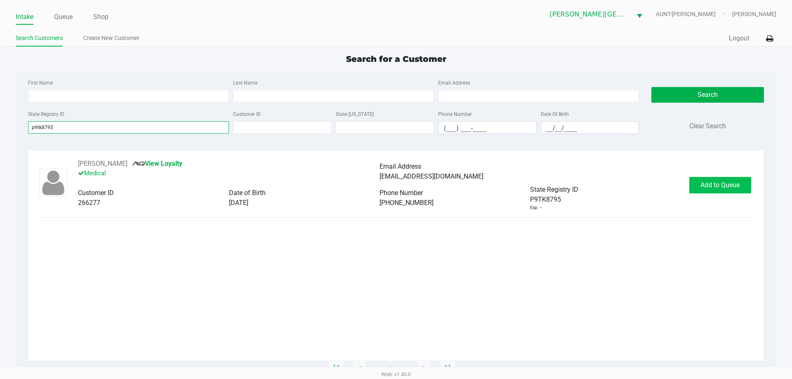
type input "p9tk8795"
click at [714, 189] on span "Add to Queue" at bounding box center [719, 185] width 39 height 8
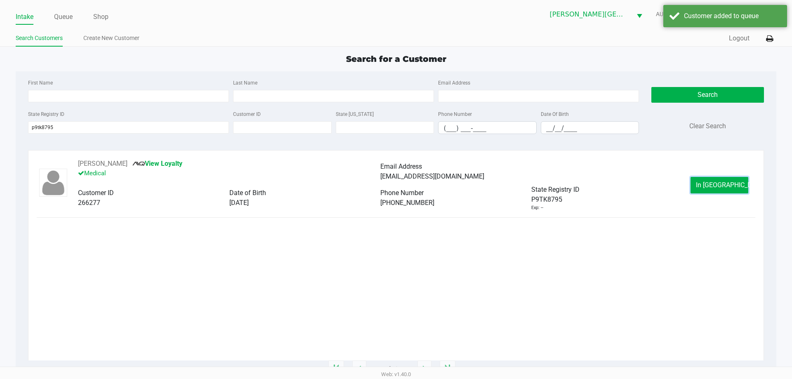
click at [714, 189] on span "In Queue" at bounding box center [730, 185] width 69 height 8
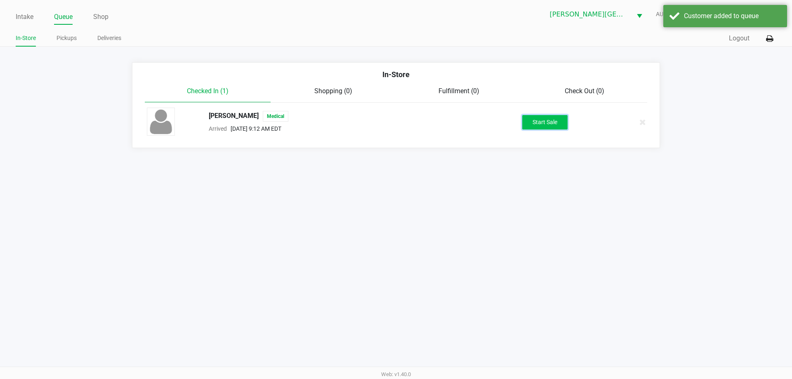
click at [555, 124] on button "Start Sale" at bounding box center [544, 122] width 45 height 14
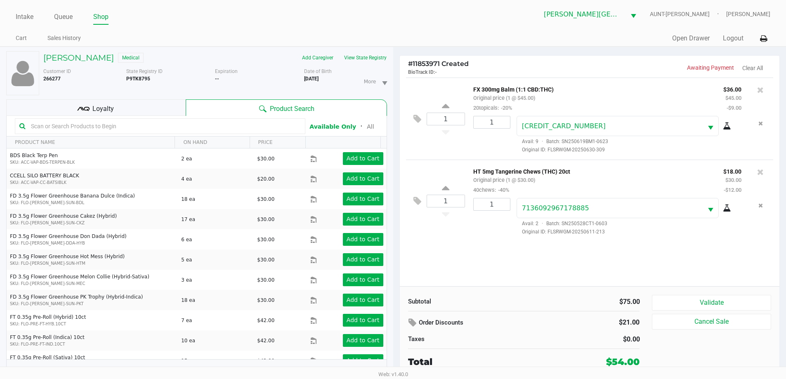
click at [144, 115] on div "Loyalty" at bounding box center [95, 107] width 179 height 16
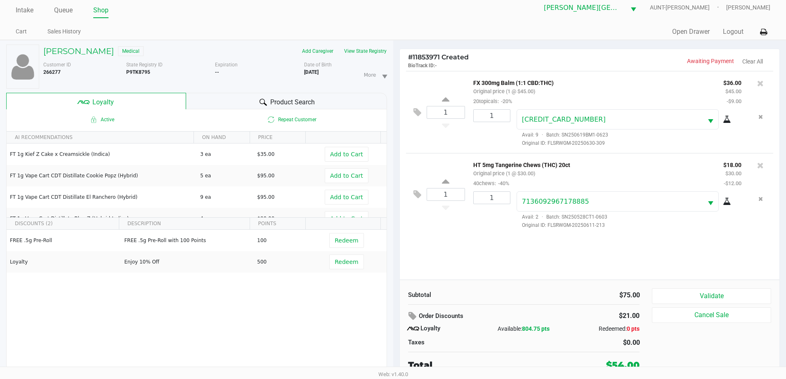
scroll to position [9, 0]
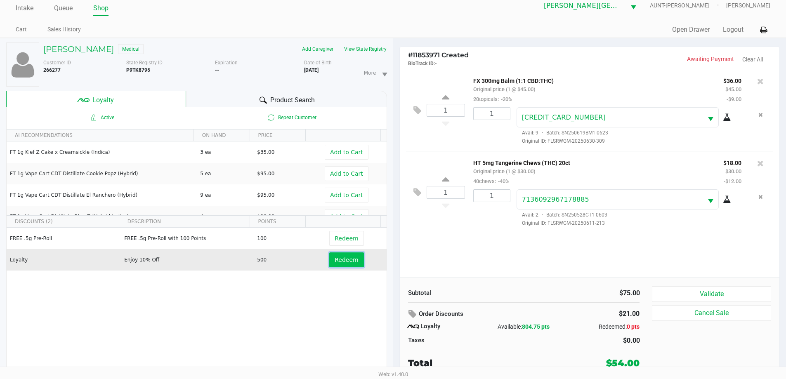
click at [344, 253] on button "Redeem" at bounding box center [346, 259] width 34 height 15
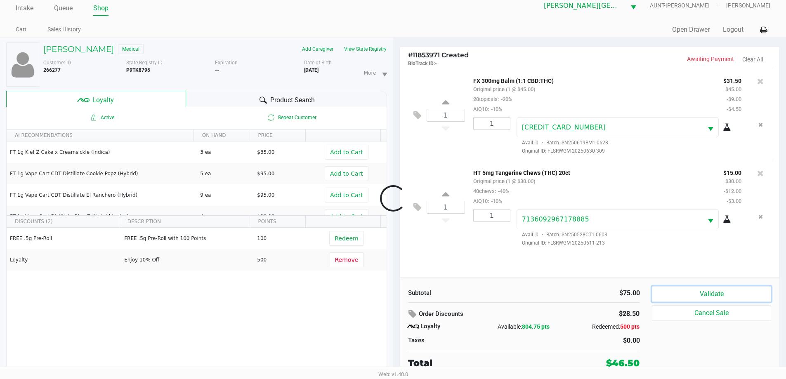
click at [710, 298] on button "Validate" at bounding box center [711, 294] width 119 height 16
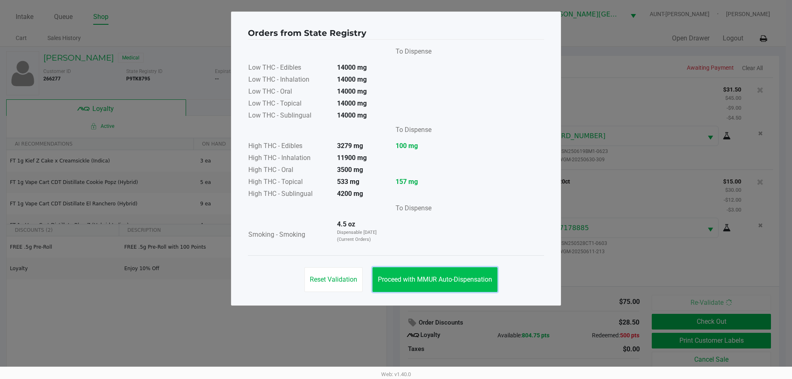
click at [471, 283] on button "Proceed with MMUR Auto-Dispensation" at bounding box center [434, 279] width 125 height 25
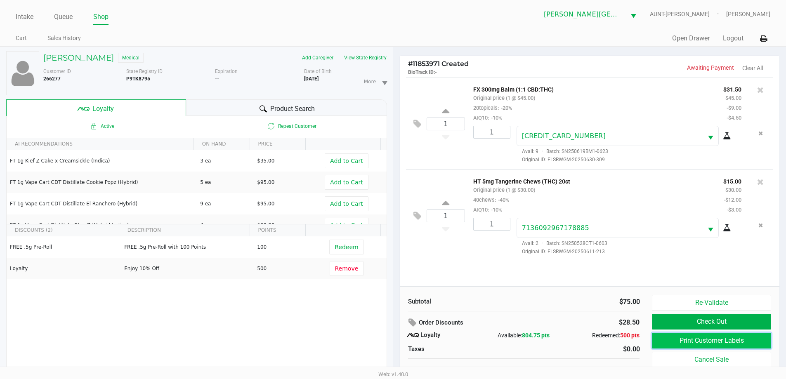
click at [691, 343] on button "Print Customer Labels" at bounding box center [711, 341] width 119 height 16
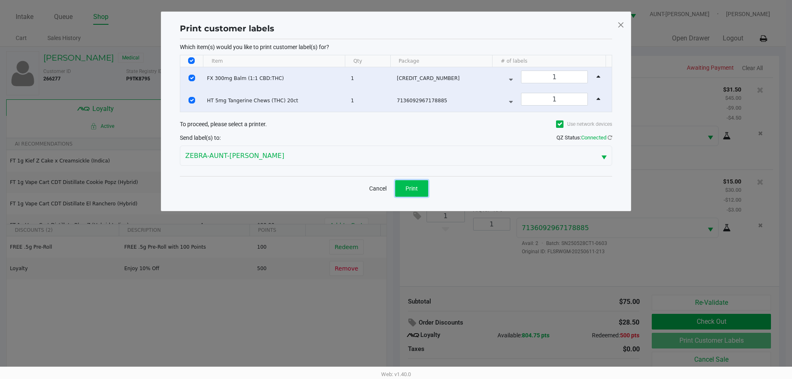
click at [405, 191] on button "Print" at bounding box center [411, 188] width 33 height 16
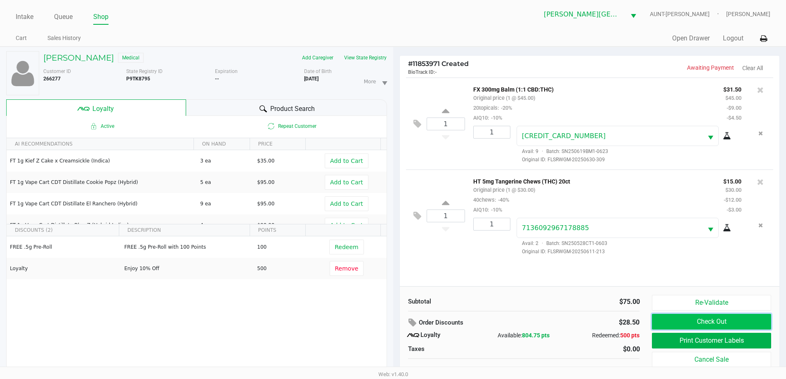
click at [672, 319] on button "Check Out" at bounding box center [711, 322] width 119 height 16
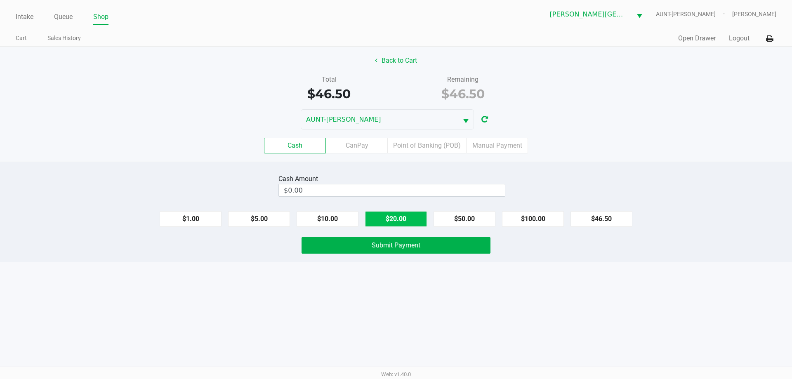
click at [410, 219] on button "$20.00" at bounding box center [396, 219] width 62 height 16
type input "$60.00"
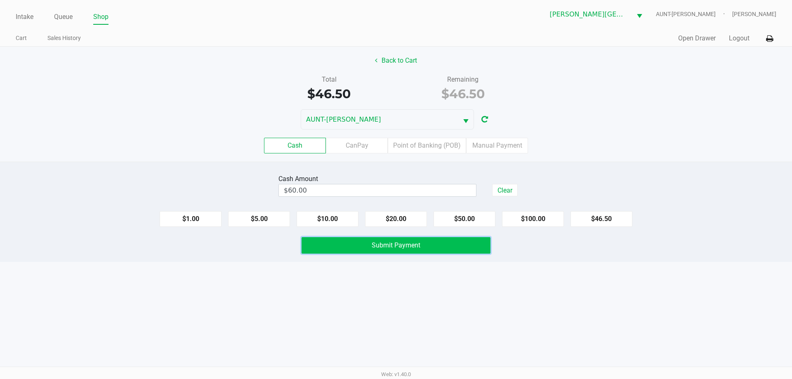
click at [394, 247] on span "Submit Payment" at bounding box center [396, 245] width 49 height 8
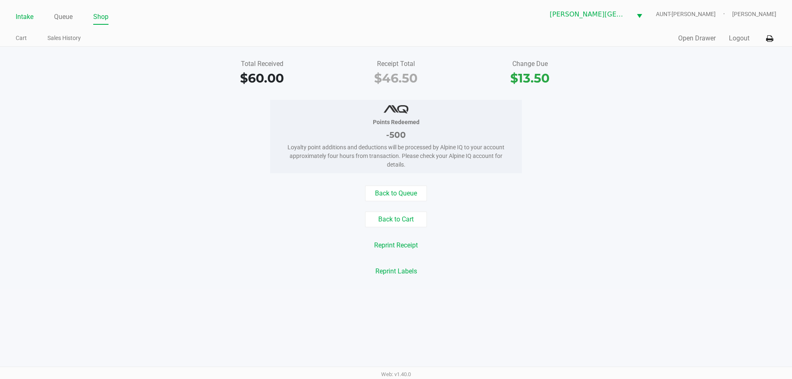
click at [29, 23] on li "Intake" at bounding box center [25, 17] width 18 height 14
click at [25, 12] on link "Intake" at bounding box center [25, 17] width 18 height 12
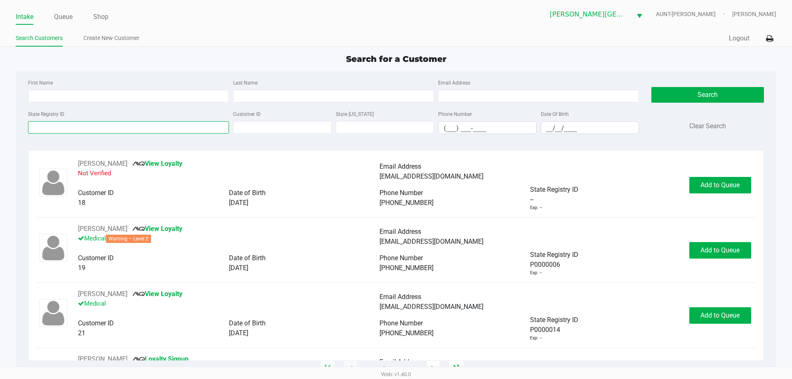
click at [214, 130] on div "State Registry ID" at bounding box center [128, 121] width 205 height 25
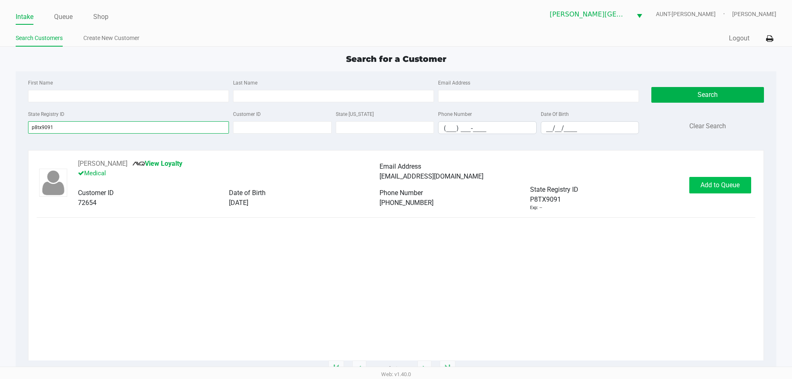
type input "p8tx9091"
click at [717, 190] on button "Add to Queue" at bounding box center [720, 185] width 62 height 16
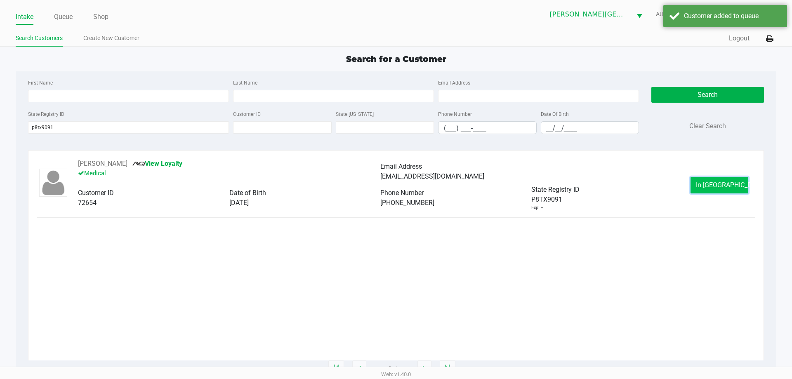
click at [716, 189] on button "In Queue" at bounding box center [719, 185] width 58 height 16
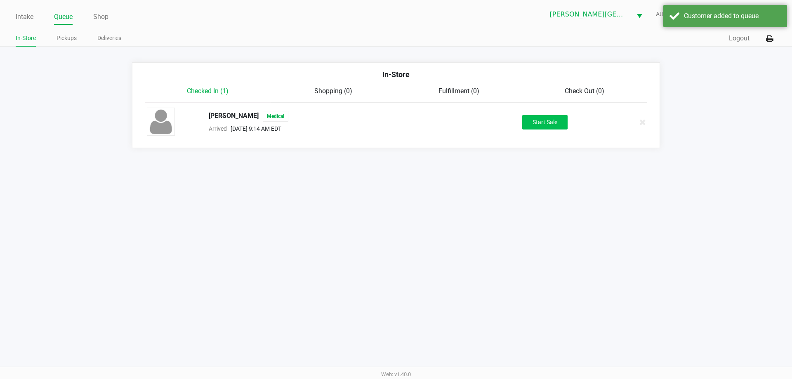
drag, startPoint x: 516, startPoint y: 123, endPoint x: 523, endPoint y: 121, distance: 6.7
click at [518, 122] on div "Start Sale" at bounding box center [544, 122] width 127 height 14
click at [527, 120] on button "Start Sale" at bounding box center [544, 122] width 45 height 14
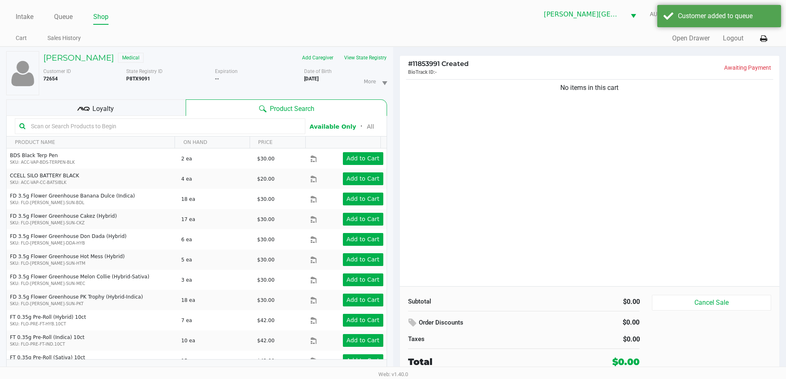
click at [85, 124] on input "text" at bounding box center [164, 126] width 273 height 12
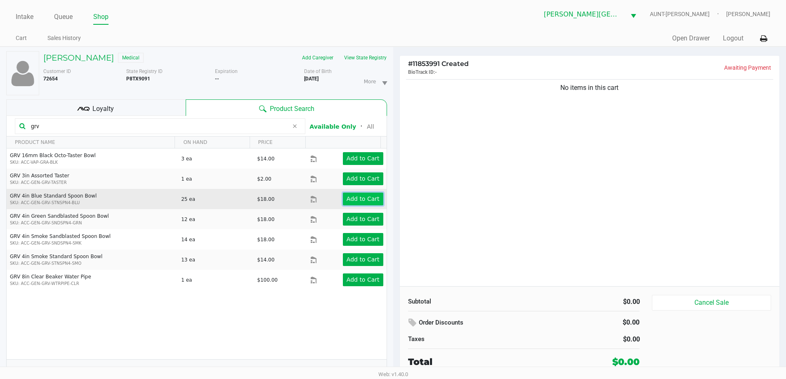
click at [351, 197] on app-button-loader "Add to Cart" at bounding box center [362, 199] width 33 height 7
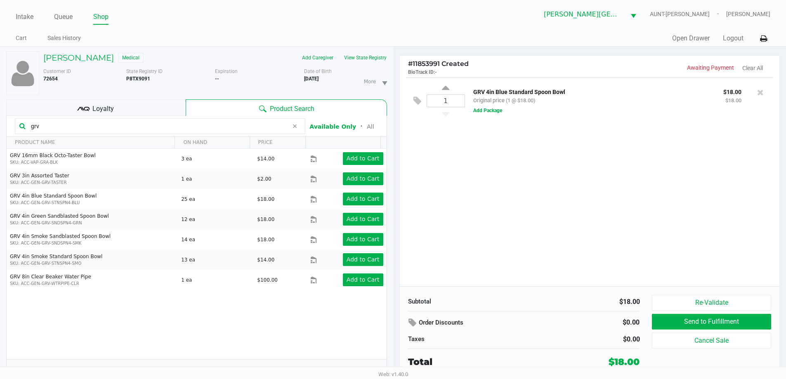
click at [172, 127] on input "grv" at bounding box center [158, 126] width 261 height 12
type input "bic"
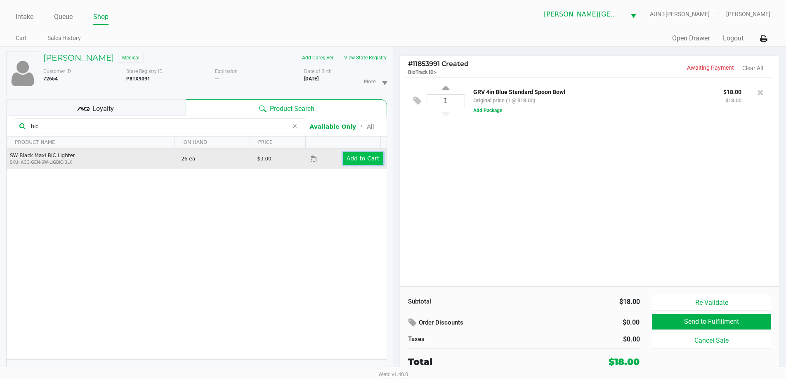
click at [350, 163] on button "Add to Cart" at bounding box center [363, 158] width 40 height 13
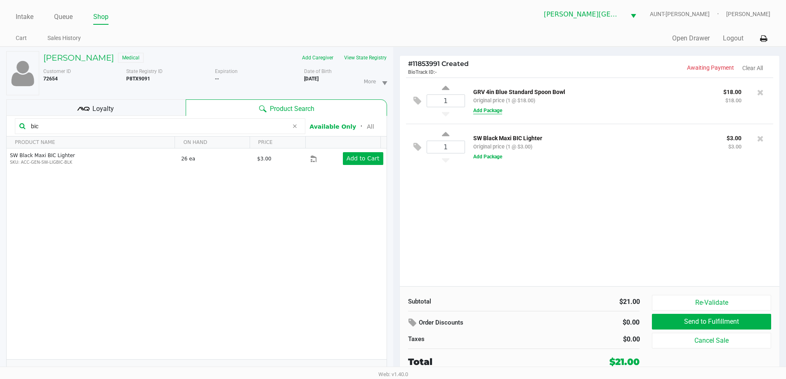
click at [499, 109] on button "Add Package" at bounding box center [487, 110] width 29 height 7
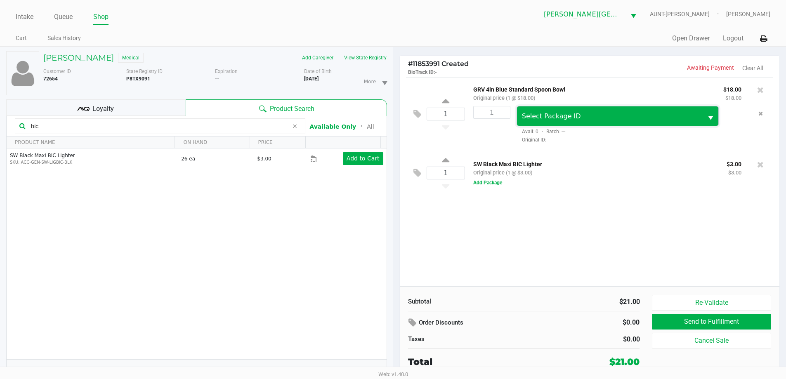
click at [525, 118] on span "Select Package ID" at bounding box center [551, 116] width 59 height 8
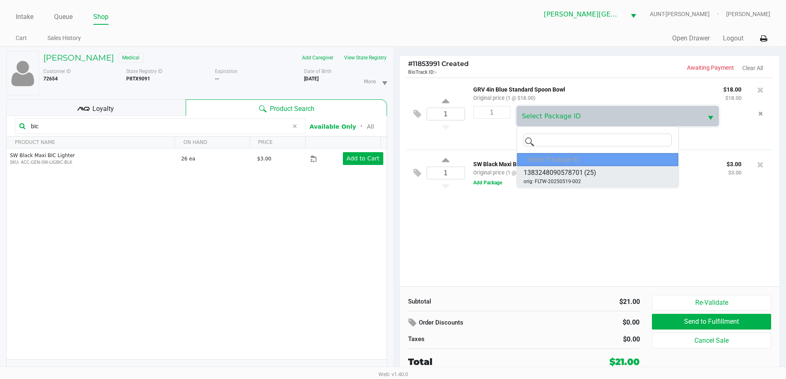
click at [549, 173] on span "1383248090578701" at bounding box center [552, 173] width 59 height 10
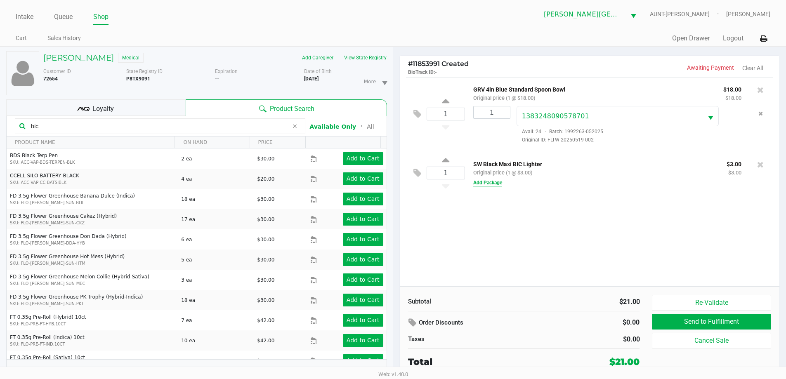
click at [480, 183] on button "Add Package" at bounding box center [487, 182] width 29 height 7
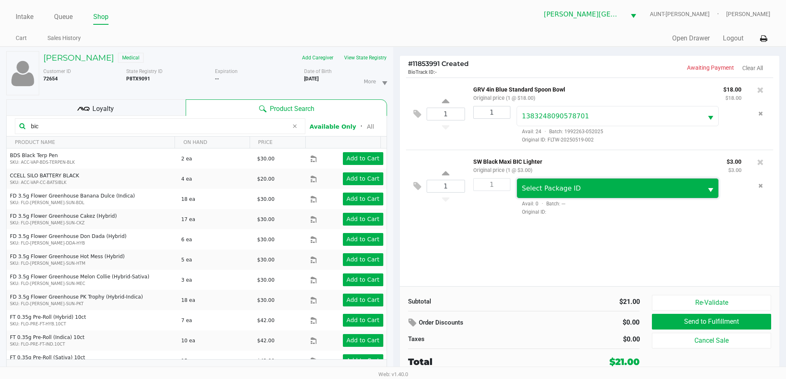
click at [521, 187] on span "Select Package ID" at bounding box center [610, 188] width 186 height 19
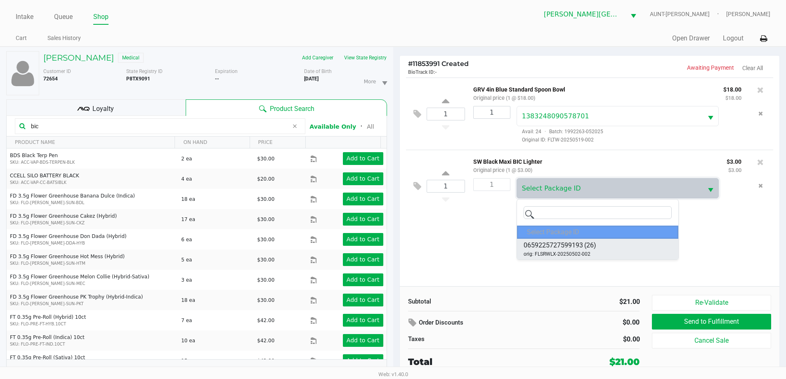
click at [551, 249] on span "0659225727599193" at bounding box center [552, 245] width 59 height 10
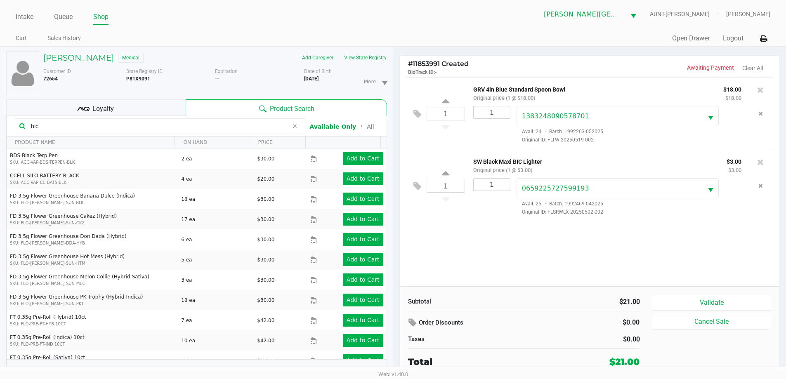
click at [678, 249] on div "1 GRV 4in Blue Standard Spoon Bowl Original price (1 @ $18.00) $18.00 $18.00 1 …" at bounding box center [590, 182] width 380 height 209
click at [705, 306] on button "Validate" at bounding box center [711, 303] width 119 height 16
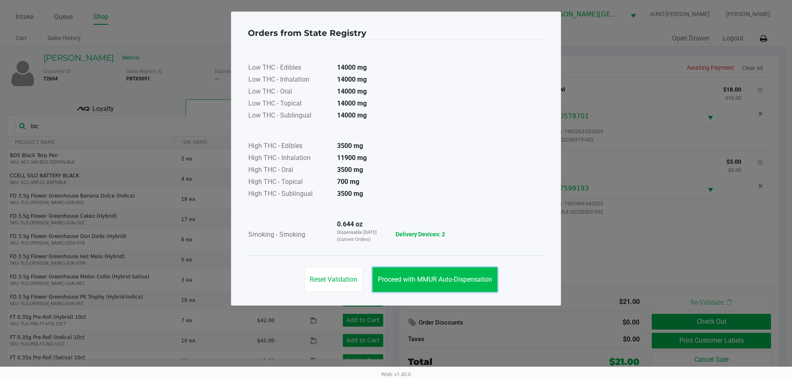
click at [452, 268] on button "Proceed with MMUR Auto-Dispensation" at bounding box center [434, 279] width 125 height 25
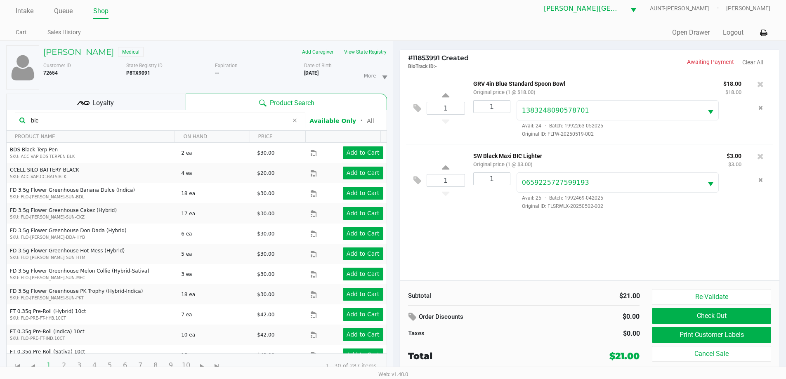
scroll to position [9, 0]
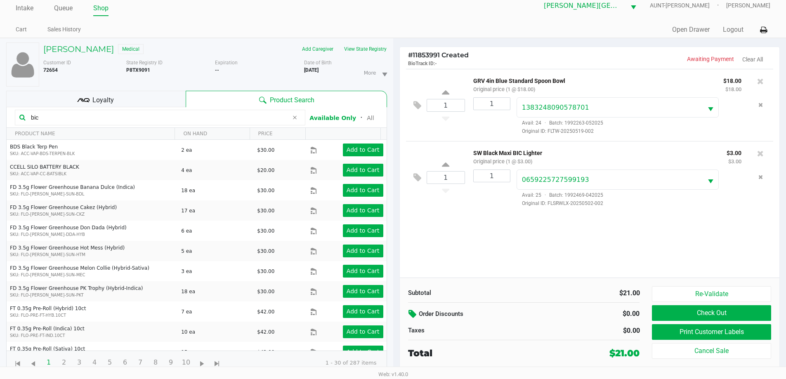
click at [411, 314] on icon at bounding box center [413, 313] width 10 height 9
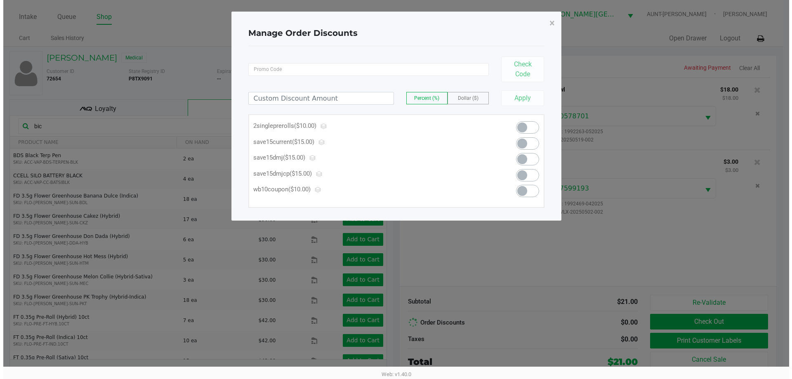
scroll to position [0, 0]
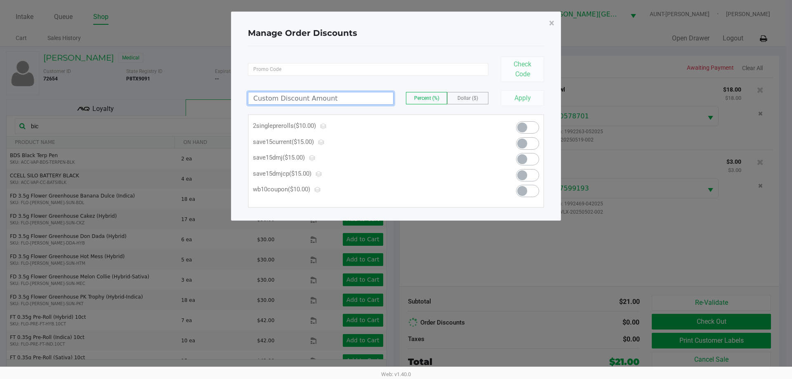
click at [349, 96] on input at bounding box center [320, 98] width 145 height 12
type input "1.00"
click at [471, 94] on label "Dollar ($)" at bounding box center [468, 98] width 40 height 12
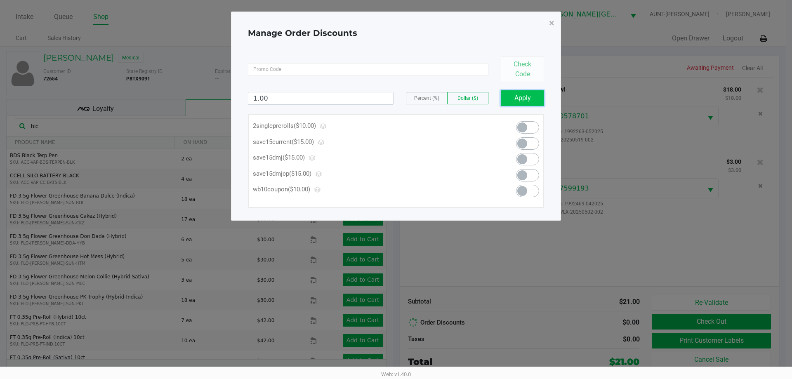
click at [528, 96] on button "Apply" at bounding box center [522, 98] width 43 height 16
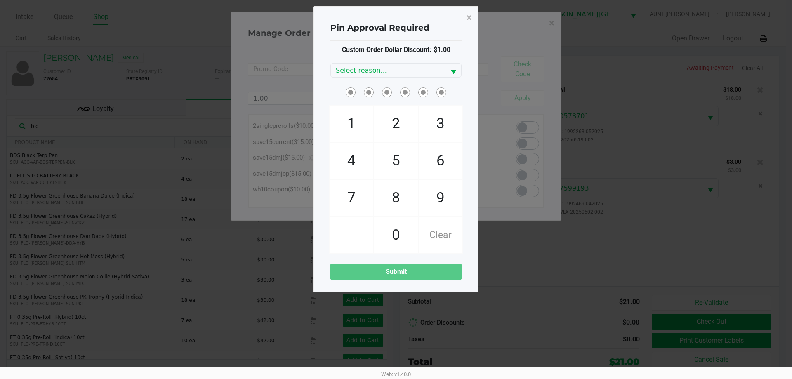
click at [404, 62] on div "Custom Order Dollar Discount: $1.00 Select reason... 1 4 7 2 5 8 0 3 6 9 Clear …" at bounding box center [395, 162] width 131 height 235
click at [403, 64] on span "Select reason..." at bounding box center [388, 71] width 115 height 14
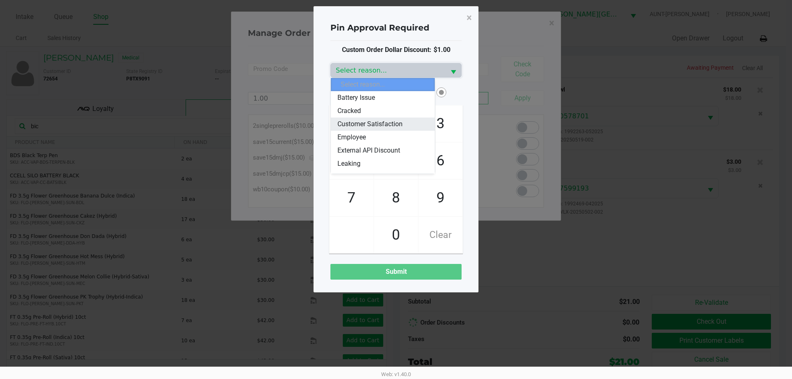
click at [383, 129] on span "Customer Satisfaction" at bounding box center [369, 124] width 65 height 10
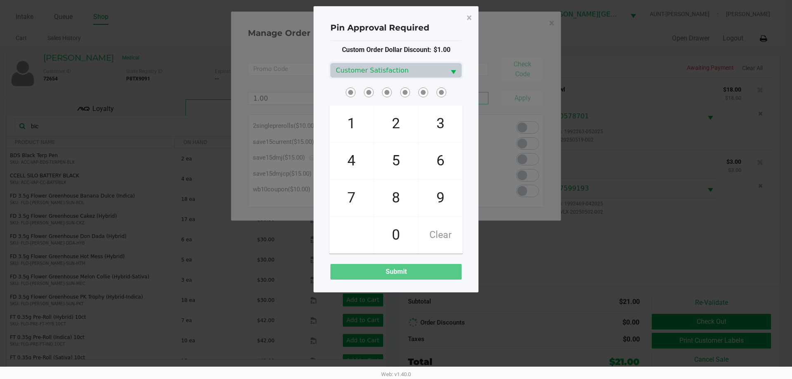
click at [391, 129] on span "2" at bounding box center [396, 124] width 44 height 36
checkbox input "true"
click at [401, 190] on span "8" at bounding box center [396, 198] width 44 height 36
checkbox input "true"
click at [429, 127] on span "3" at bounding box center [441, 124] width 44 height 36
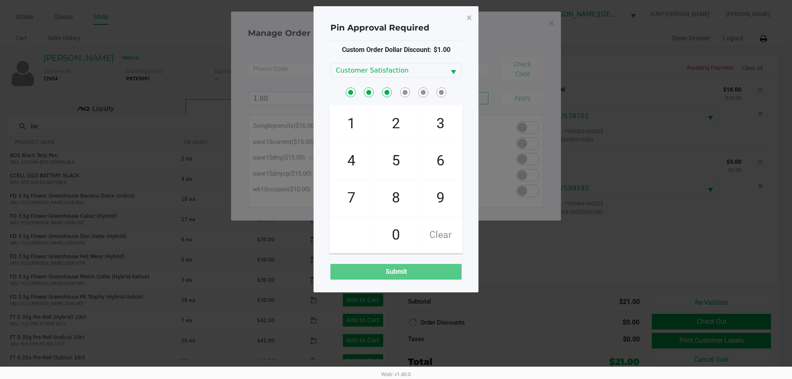
checkbox input "true"
click at [392, 235] on span "0" at bounding box center [396, 235] width 44 height 36
checkbox input "true"
click at [445, 112] on span "3" at bounding box center [441, 124] width 44 height 36
checkbox input "true"
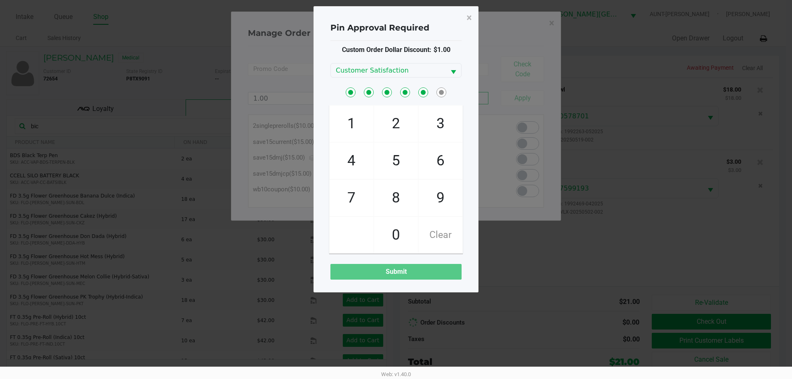
click at [349, 124] on span "1" at bounding box center [352, 124] width 44 height 36
checkbox input "true"
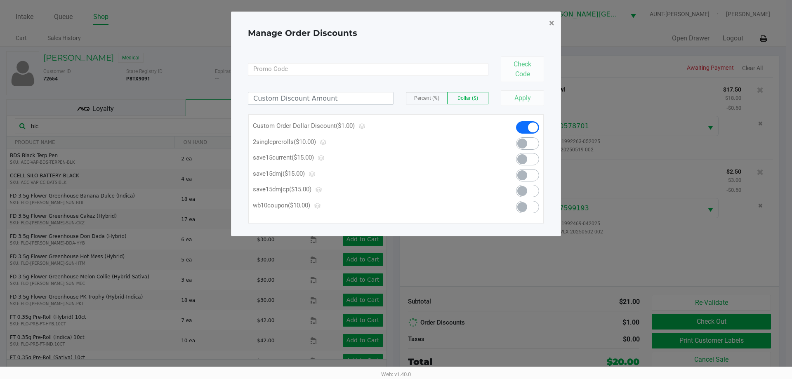
click at [553, 24] on span "×" at bounding box center [551, 23] width 5 height 12
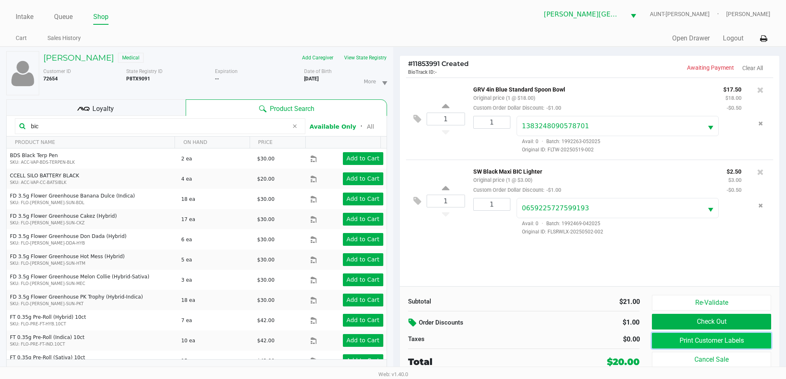
click at [758, 342] on button "Print Customer Labels" at bounding box center [711, 341] width 119 height 16
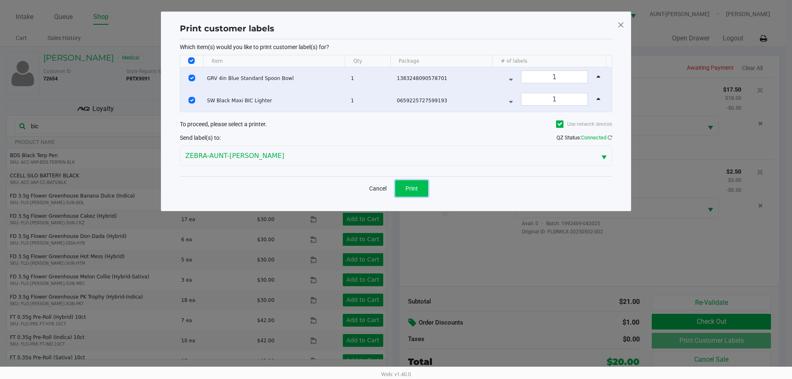
click at [415, 182] on button "Print" at bounding box center [411, 188] width 33 height 16
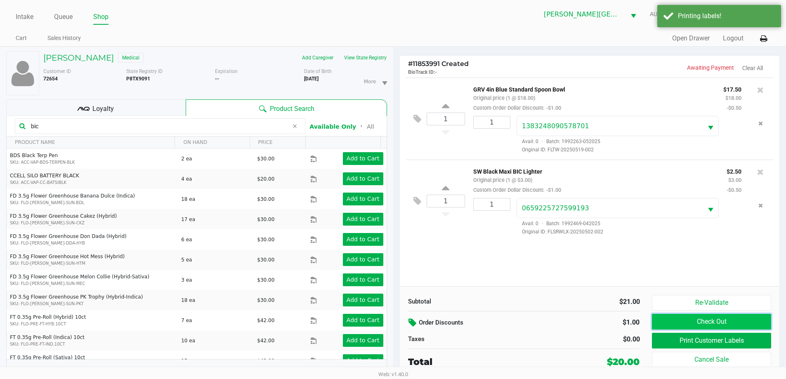
click at [706, 323] on button "Check Out" at bounding box center [711, 322] width 119 height 16
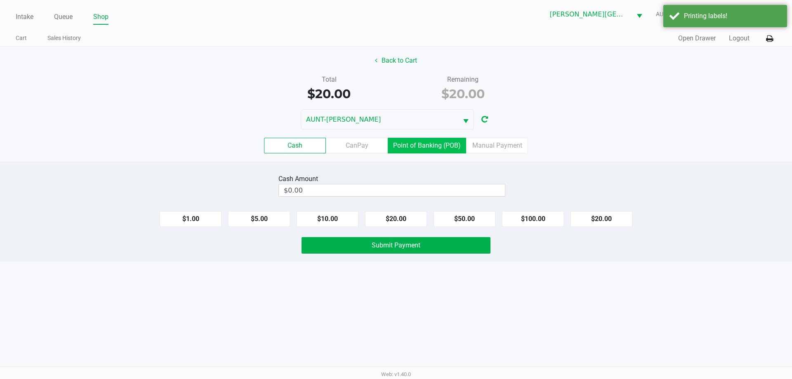
click at [431, 140] on label "Point of Banking (POB)" at bounding box center [427, 146] width 78 height 16
click at [0, 0] on 7 "Point of Banking (POB)" at bounding box center [0, 0] width 0 height 0
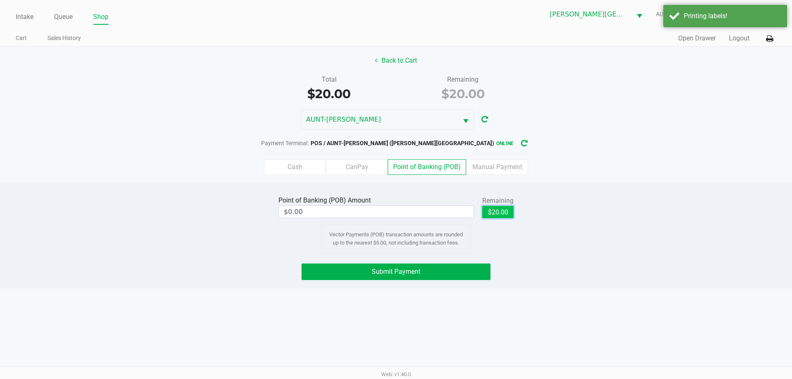
click at [497, 216] on button "$20.00" at bounding box center [497, 212] width 31 height 12
type input "$20.00"
click at [412, 272] on span "Submit Payment" at bounding box center [396, 272] width 49 height 8
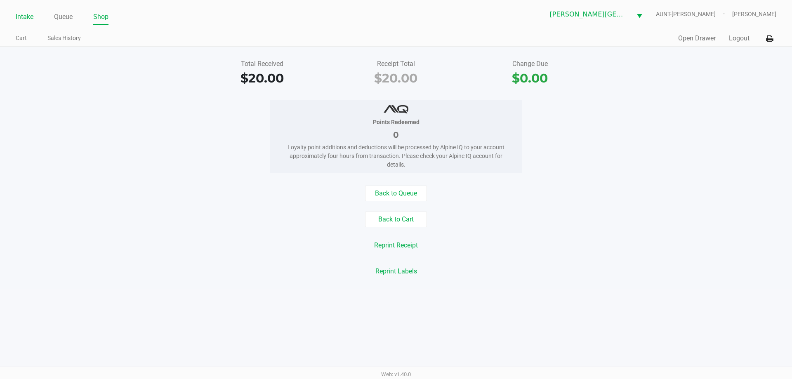
click at [16, 21] on link "Intake" at bounding box center [25, 17] width 18 height 12
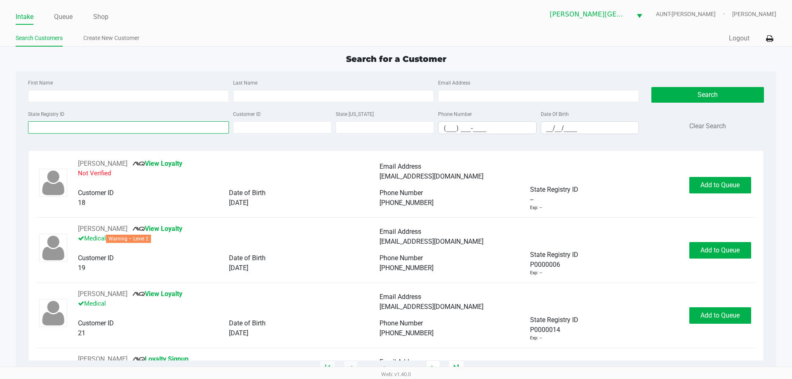
click at [82, 123] on input "State Registry ID" at bounding box center [128, 127] width 201 height 12
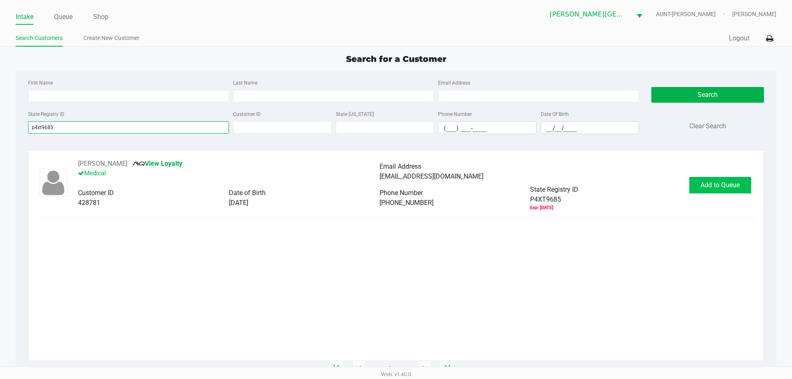
type input "p4xt9685"
click at [700, 184] on button "Add to Queue" at bounding box center [720, 185] width 62 height 16
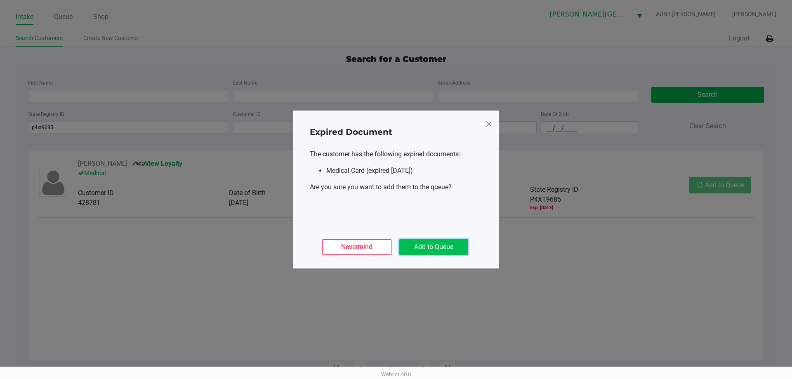
click at [452, 245] on button "Add to Queue" at bounding box center [433, 247] width 69 height 16
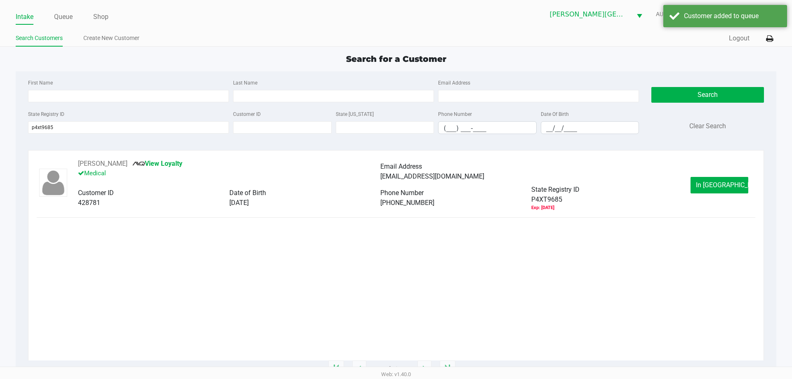
click at [743, 195] on div "HERNAN QUINTERO LLORENS View Loyalty Medical Email Address quinterhernan278@gma…" at bounding box center [396, 185] width 718 height 52
click at [736, 191] on button "In Queue" at bounding box center [719, 185] width 58 height 16
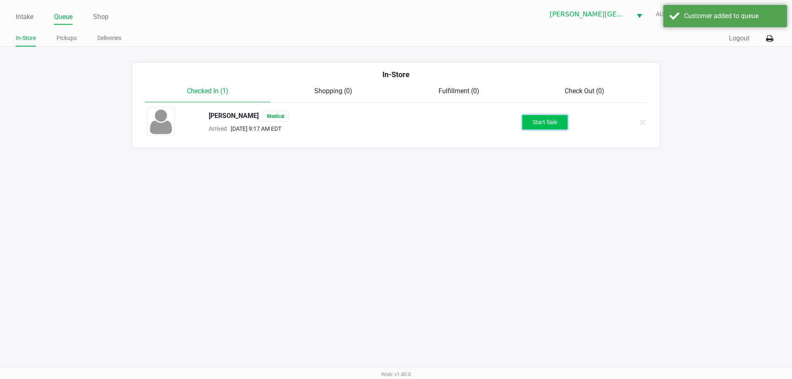
click at [556, 120] on button "Start Sale" at bounding box center [544, 122] width 45 height 14
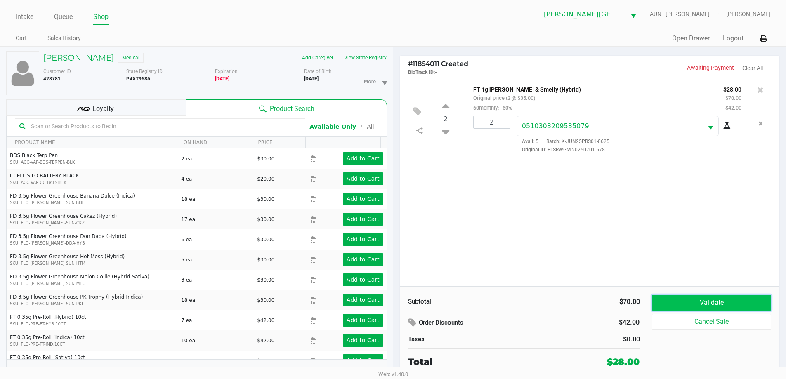
click at [706, 303] on button "Validate" at bounding box center [711, 303] width 119 height 16
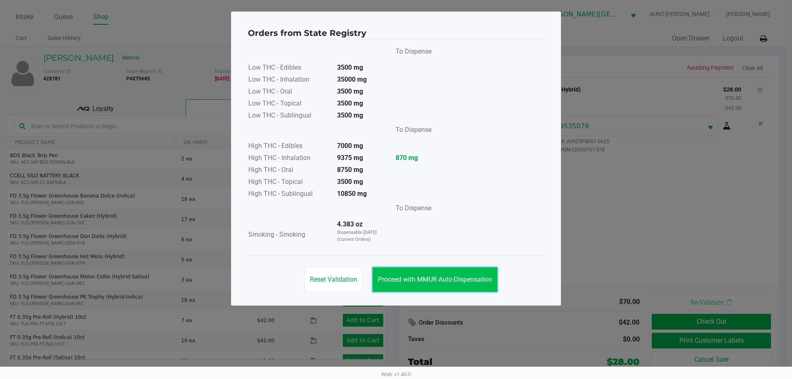
click at [431, 278] on span "Proceed with MMUR Auto-Dispensation" at bounding box center [435, 280] width 114 height 8
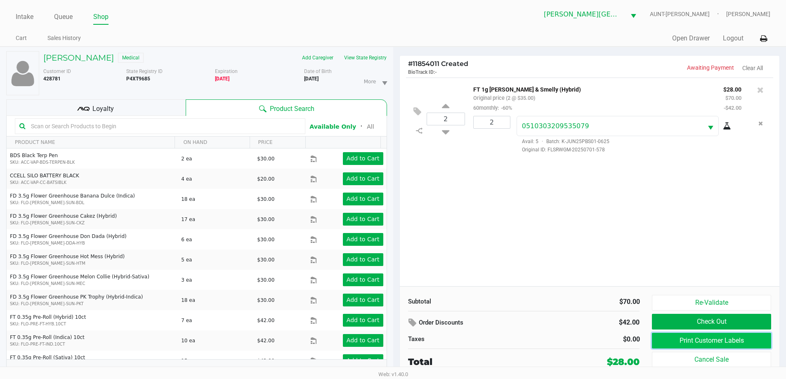
click at [688, 340] on button "Print Customer Labels" at bounding box center [711, 341] width 119 height 16
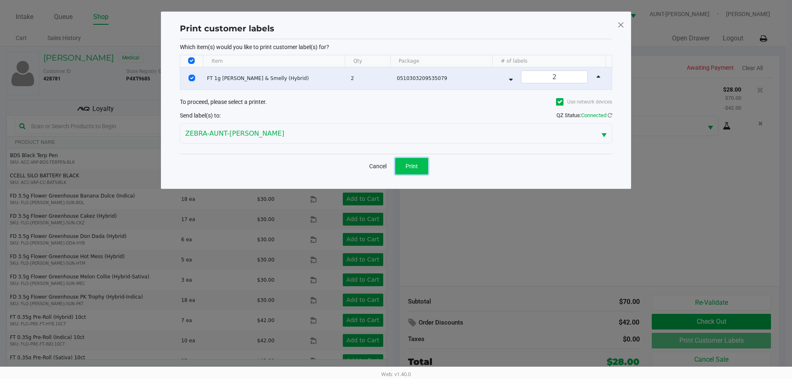
click at [412, 158] on button "Print" at bounding box center [411, 166] width 33 height 16
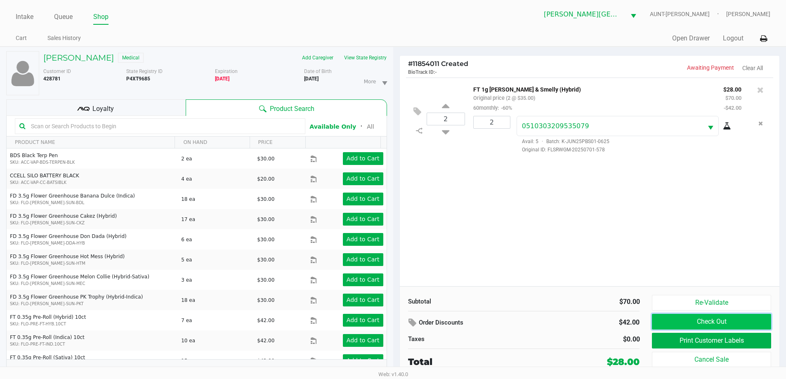
click at [698, 320] on button "Check Out" at bounding box center [711, 322] width 119 height 16
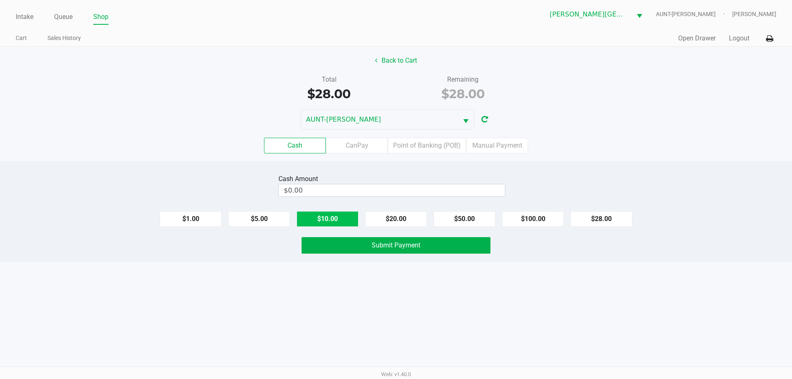
drag, startPoint x: 406, startPoint y: 222, endPoint x: 340, endPoint y: 224, distance: 66.0
click at [405, 222] on button "$20.00" at bounding box center [396, 219] width 62 height 16
click at [328, 222] on button "$10.00" at bounding box center [328, 219] width 62 height 16
type input "$30.00"
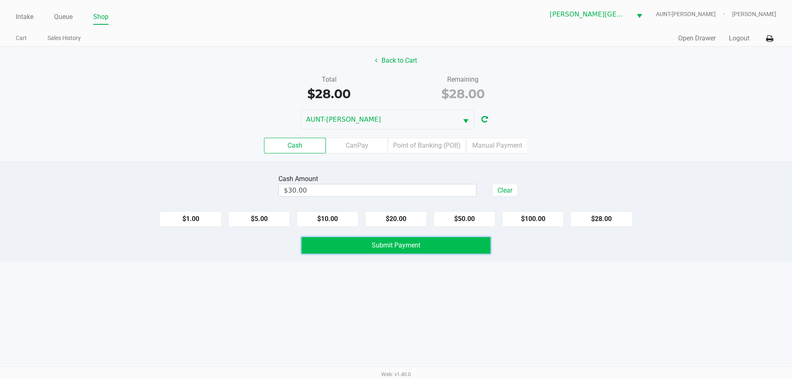
click at [340, 250] on button "Submit Payment" at bounding box center [396, 245] width 189 height 16
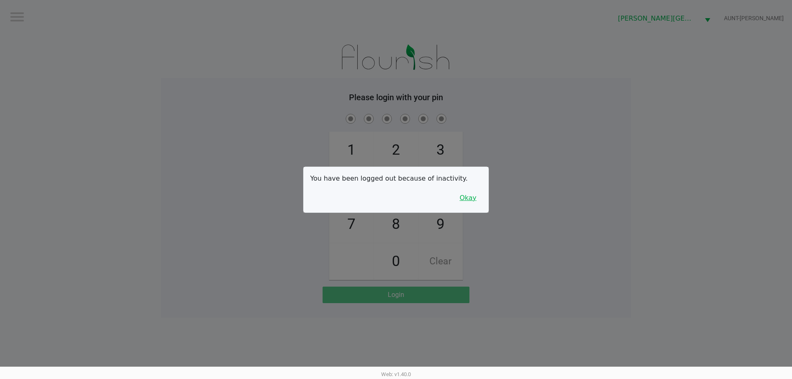
click at [471, 200] on button "Okay" at bounding box center [468, 198] width 28 height 16
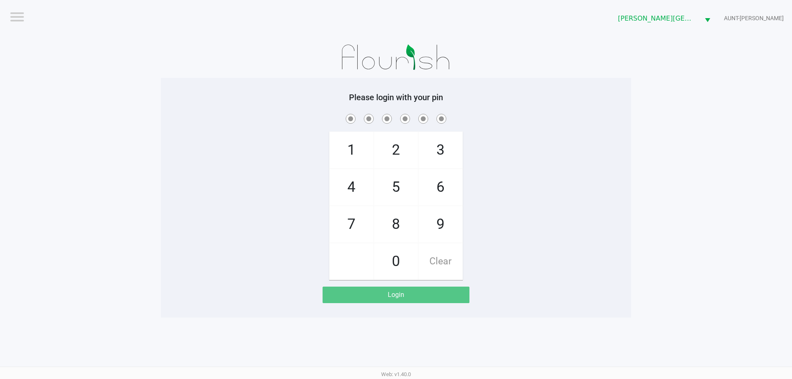
click at [355, 191] on span "4" at bounding box center [352, 187] width 44 height 36
checkbox input "true"
click at [355, 149] on span "1" at bounding box center [352, 150] width 44 height 36
checkbox input "true"
click at [405, 227] on span "8" at bounding box center [396, 224] width 44 height 36
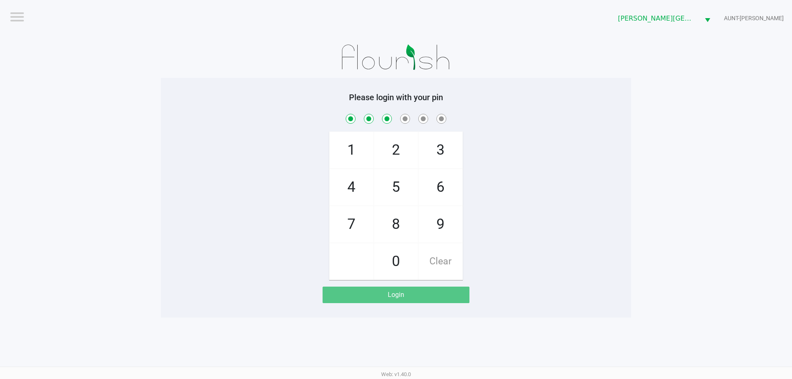
checkbox input "true"
drag, startPoint x: 360, startPoint y: 158, endPoint x: 387, endPoint y: 149, distance: 28.7
click at [361, 158] on span "1" at bounding box center [352, 150] width 44 height 36
checkbox input "true"
click at [379, 153] on span "2" at bounding box center [396, 150] width 44 height 36
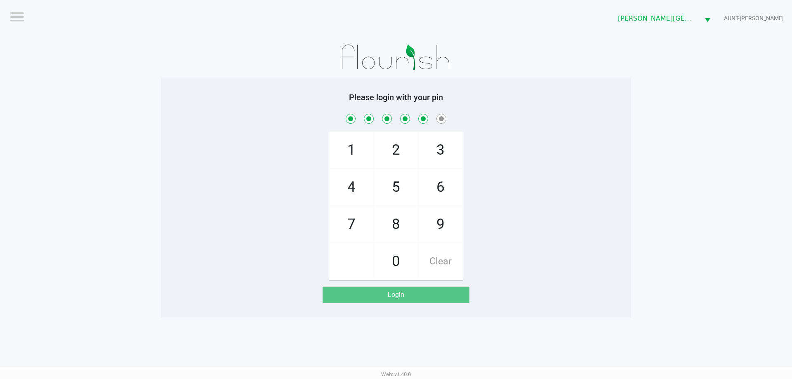
checkbox input "true"
click at [360, 146] on span "1" at bounding box center [352, 150] width 44 height 36
checkbox input "true"
